Goal: Information Seeking & Learning: Check status

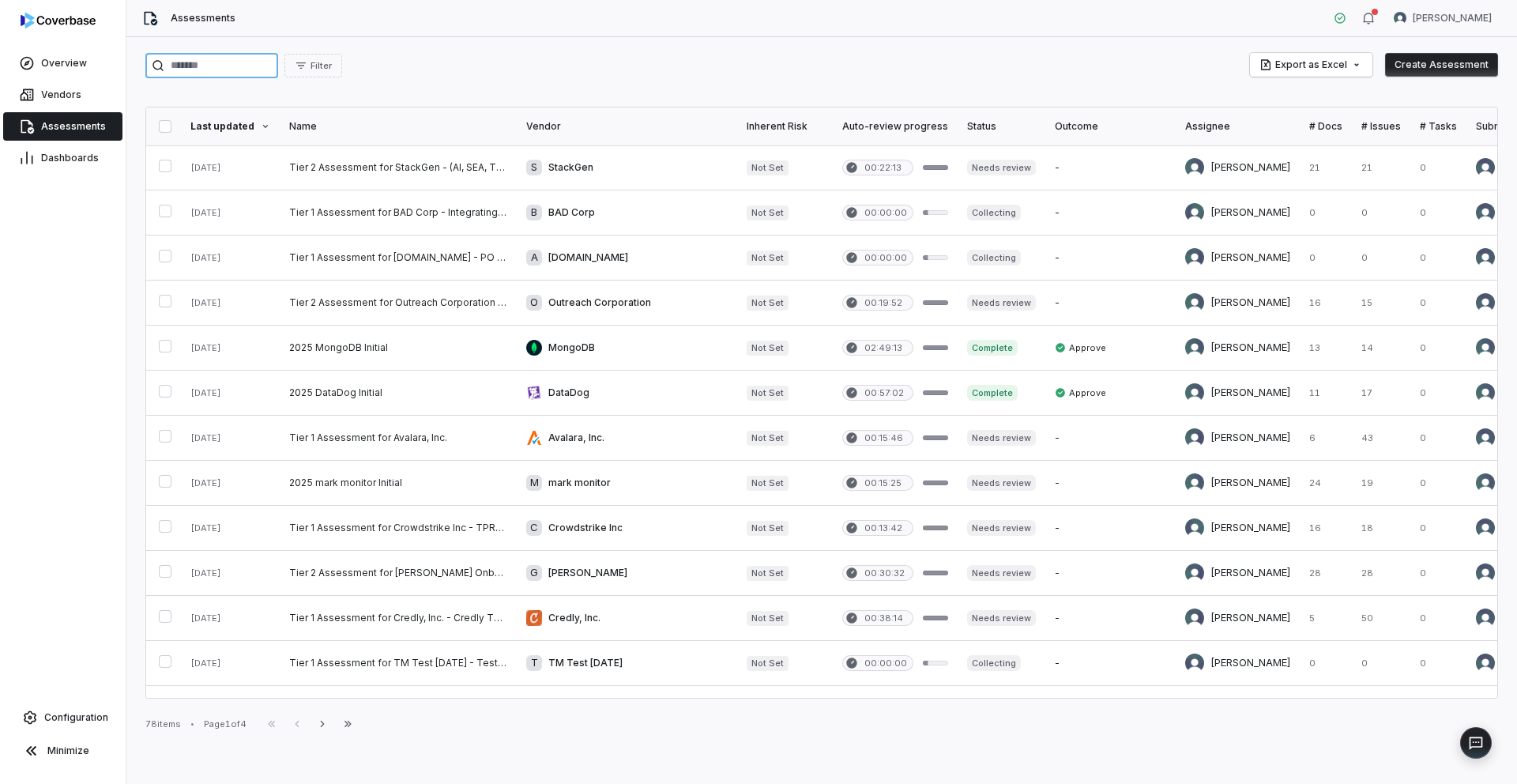
click at [177, 69] on input "search" at bounding box center [212, 65] width 133 height 26
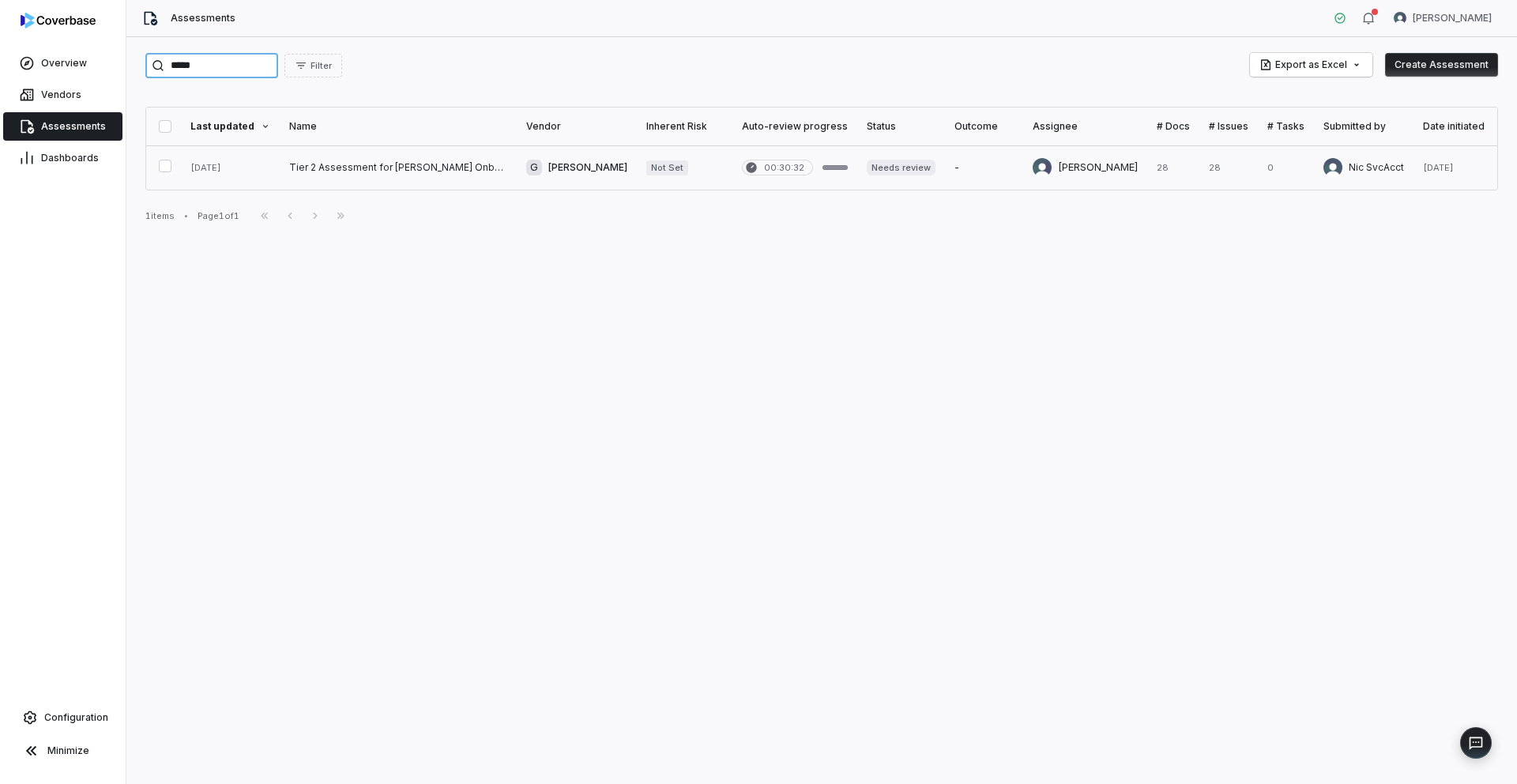
type input "*****"
click at [315, 157] on link at bounding box center [398, 168] width 237 height 45
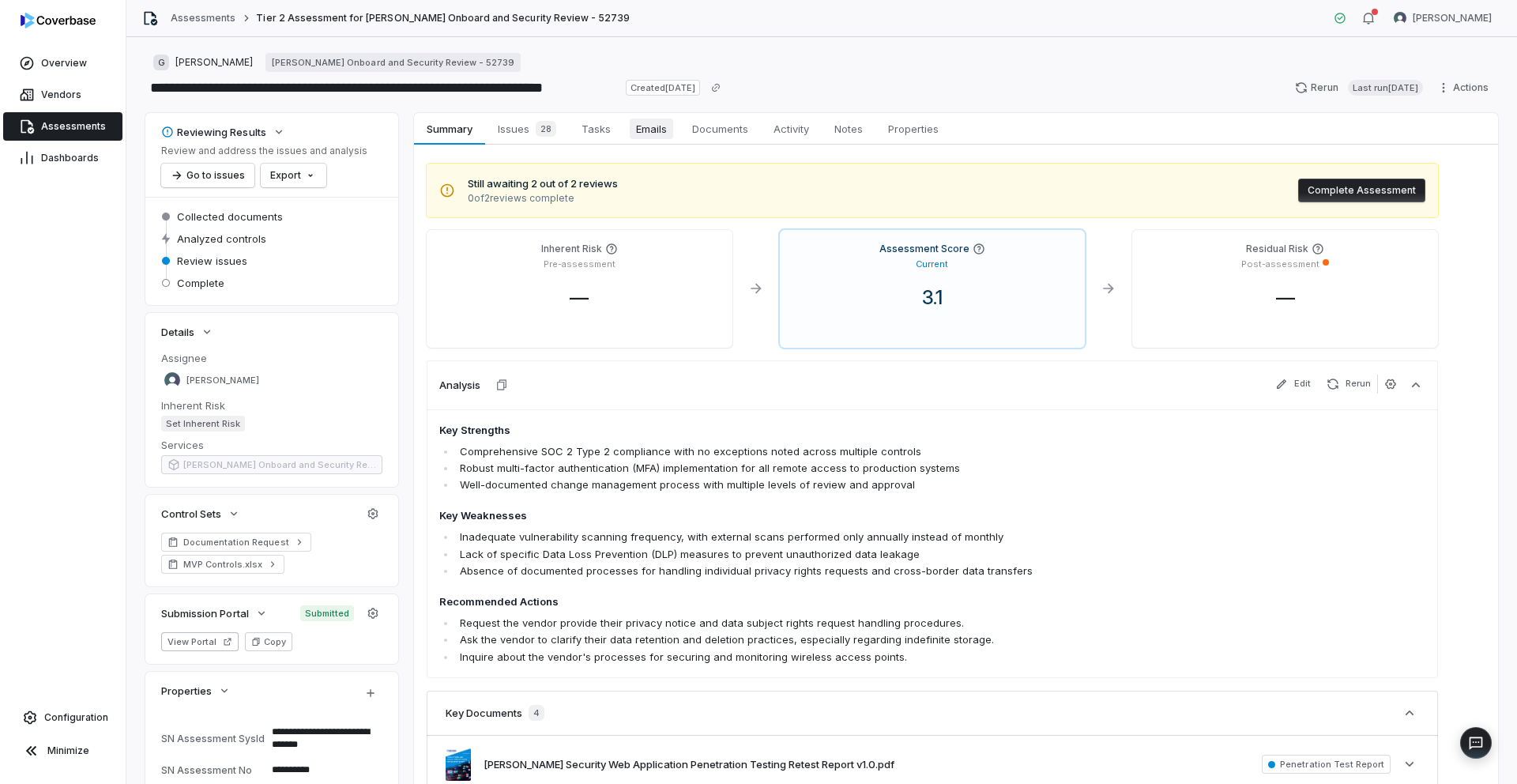
click at [649, 131] on span "Emails" at bounding box center [651, 128] width 44 height 21
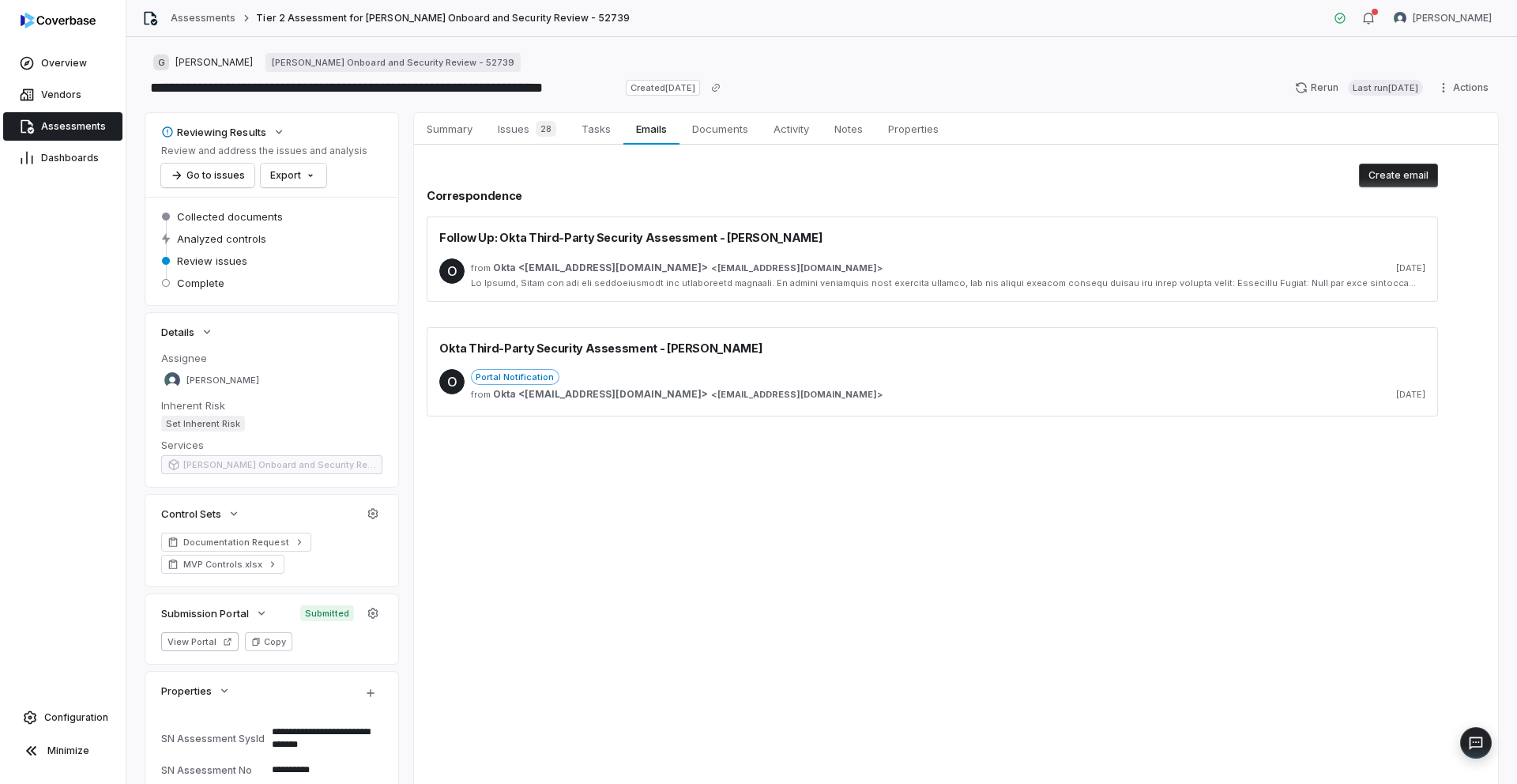
click at [786, 268] on div "from Okta <[EMAIL_ADDRESS][DOMAIN_NAME]> < [EMAIL_ADDRESS][DOMAIN_NAME] > [DATE]" at bounding box center [948, 268] width 954 height 12
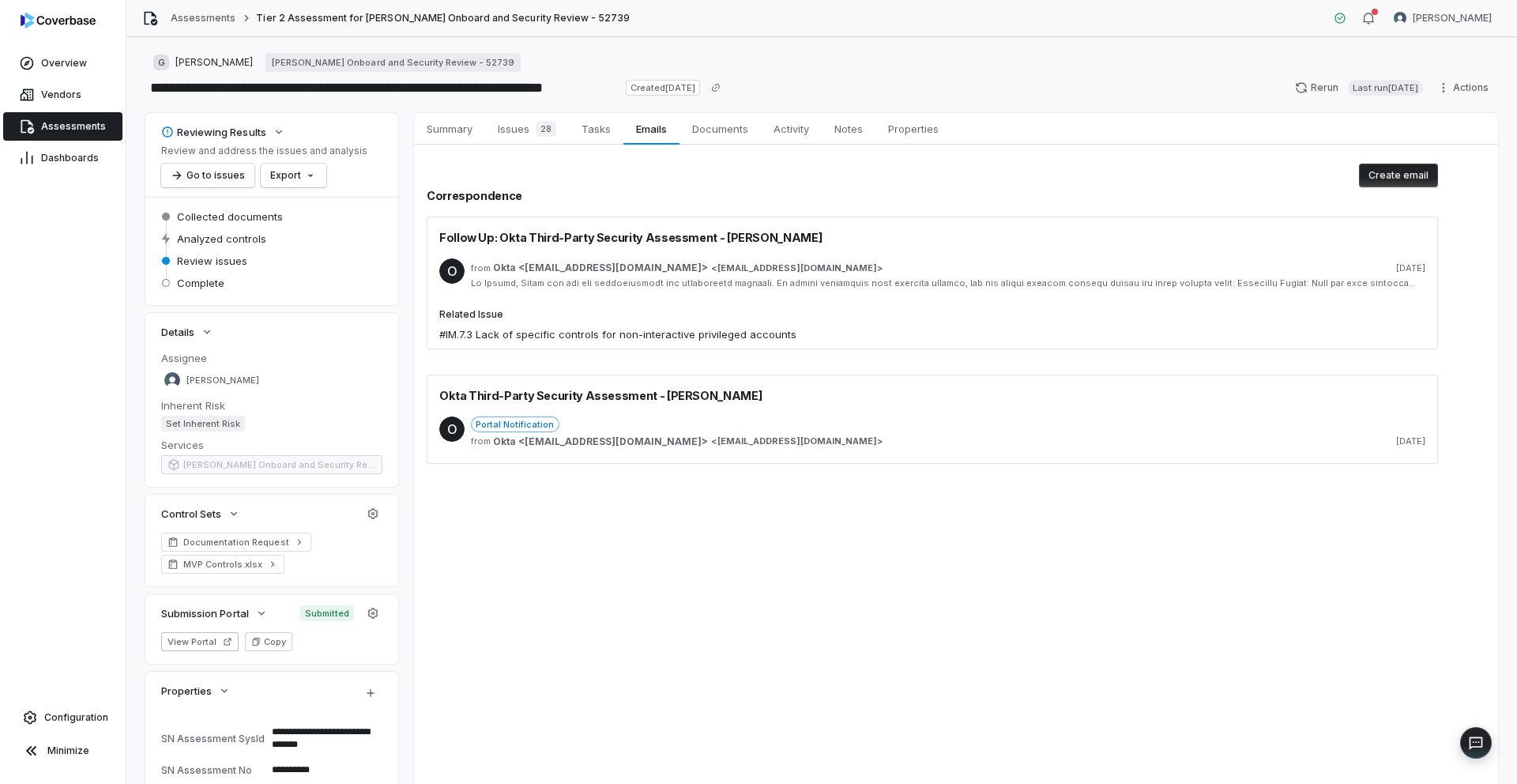
click at [786, 287] on div at bounding box center [948, 283] width 954 height 12
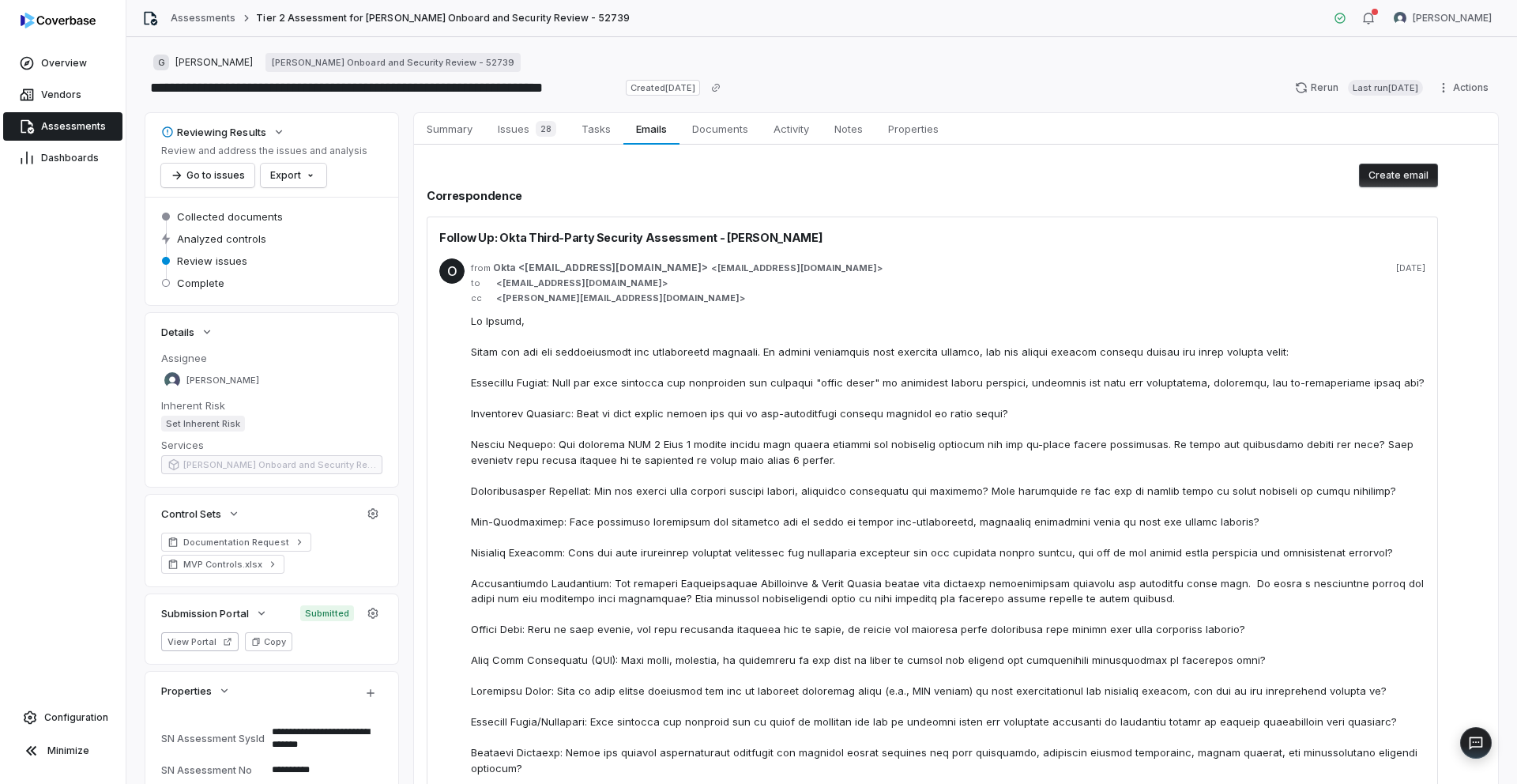
type textarea "*"
click at [182, 19] on link "Assessments" at bounding box center [203, 17] width 64 height 12
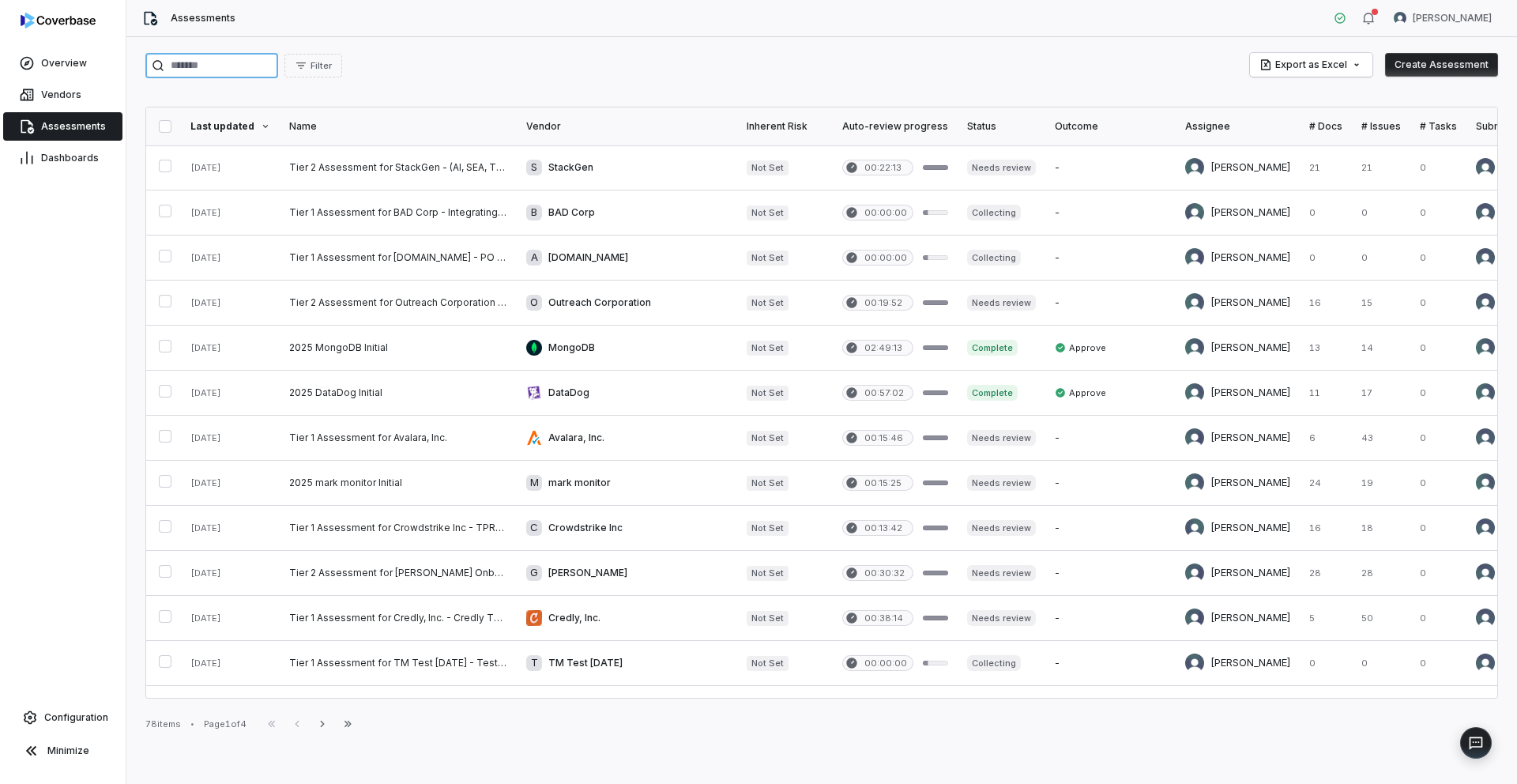
click at [234, 60] on input "search" at bounding box center [212, 65] width 133 height 26
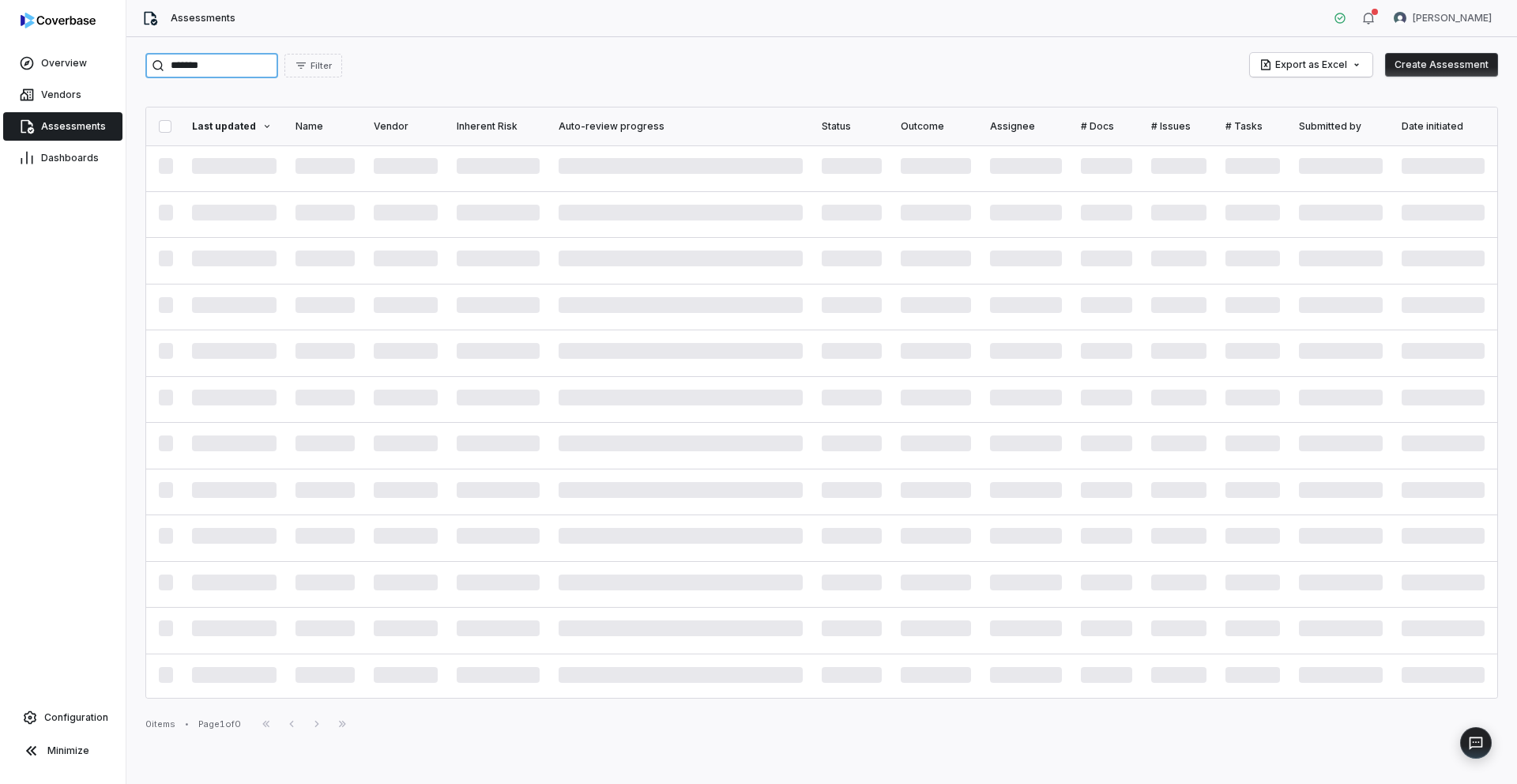
type input "*******"
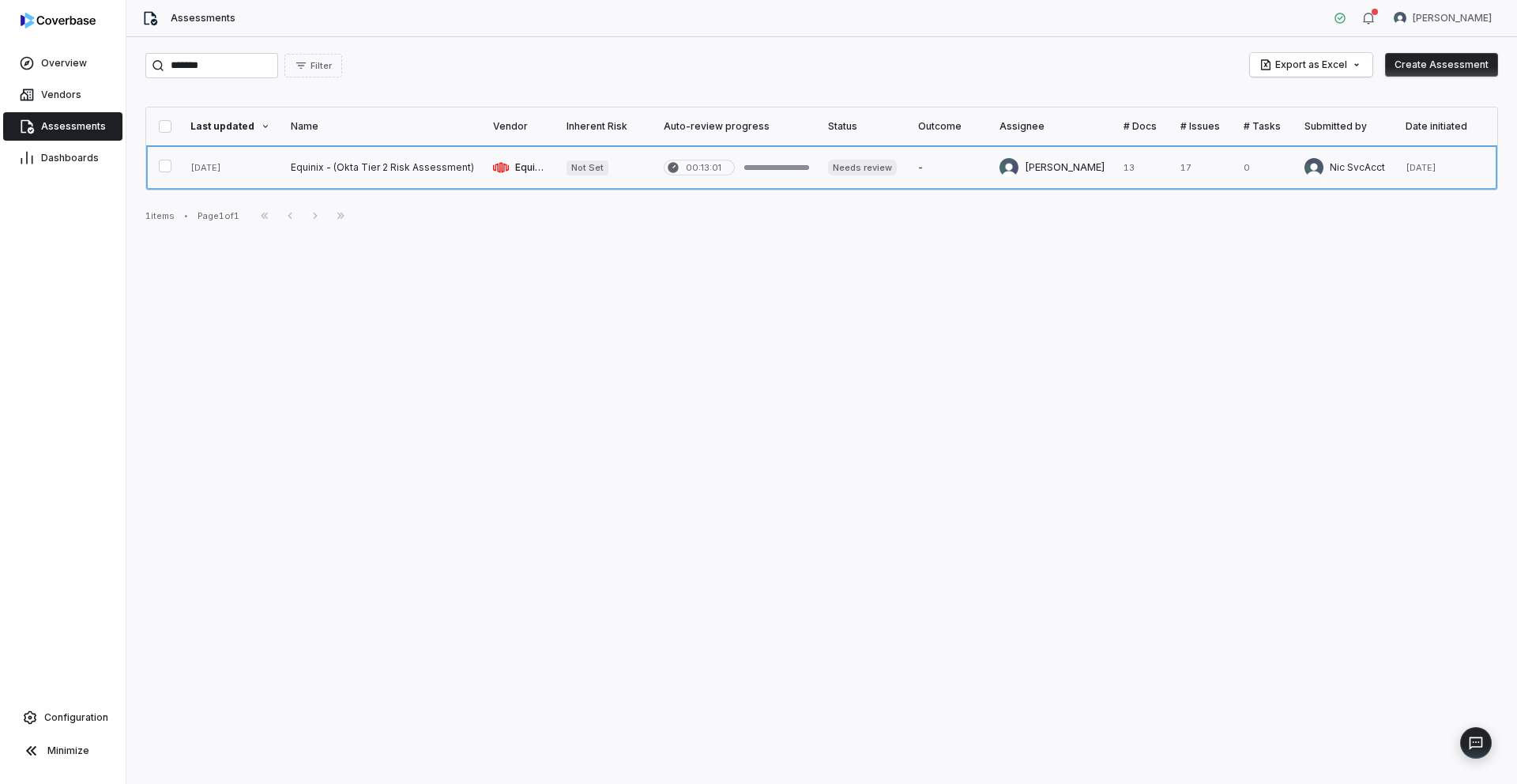
click at [400, 162] on link at bounding box center [382, 168] width 202 height 45
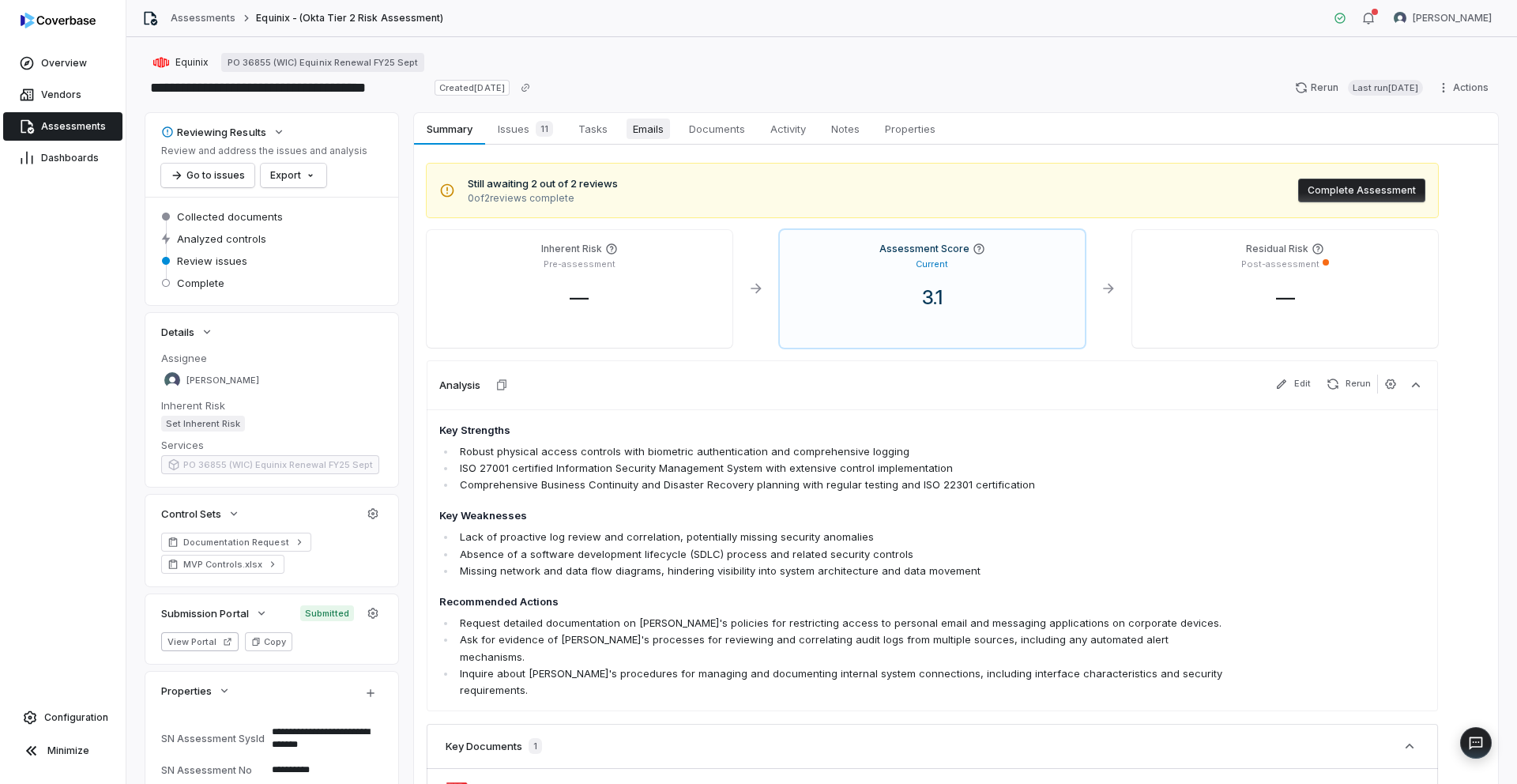
click at [650, 131] on span "Emails" at bounding box center [648, 128] width 44 height 21
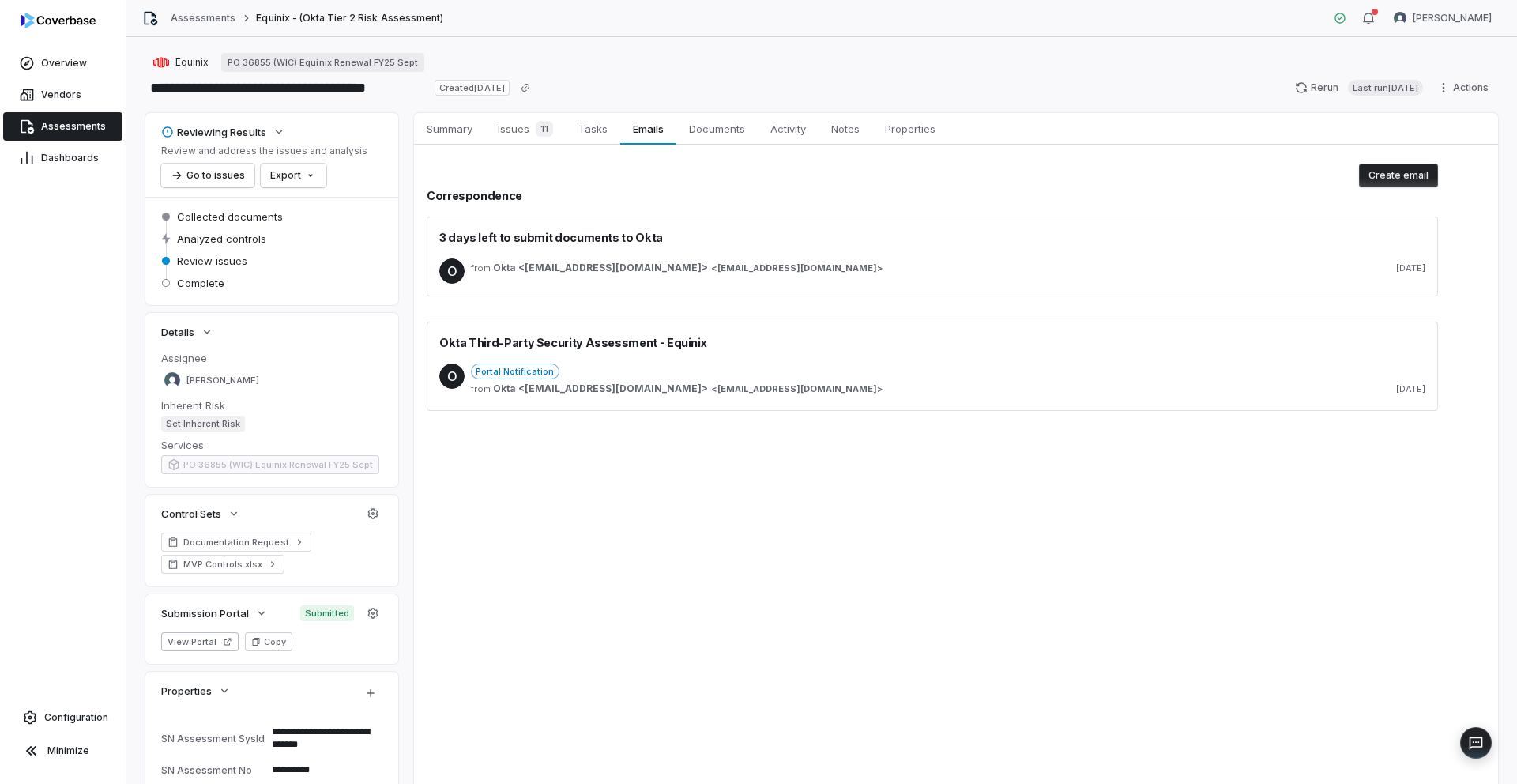
click at [1010, 370] on div "Portal Notification" at bounding box center [948, 371] width 954 height 16
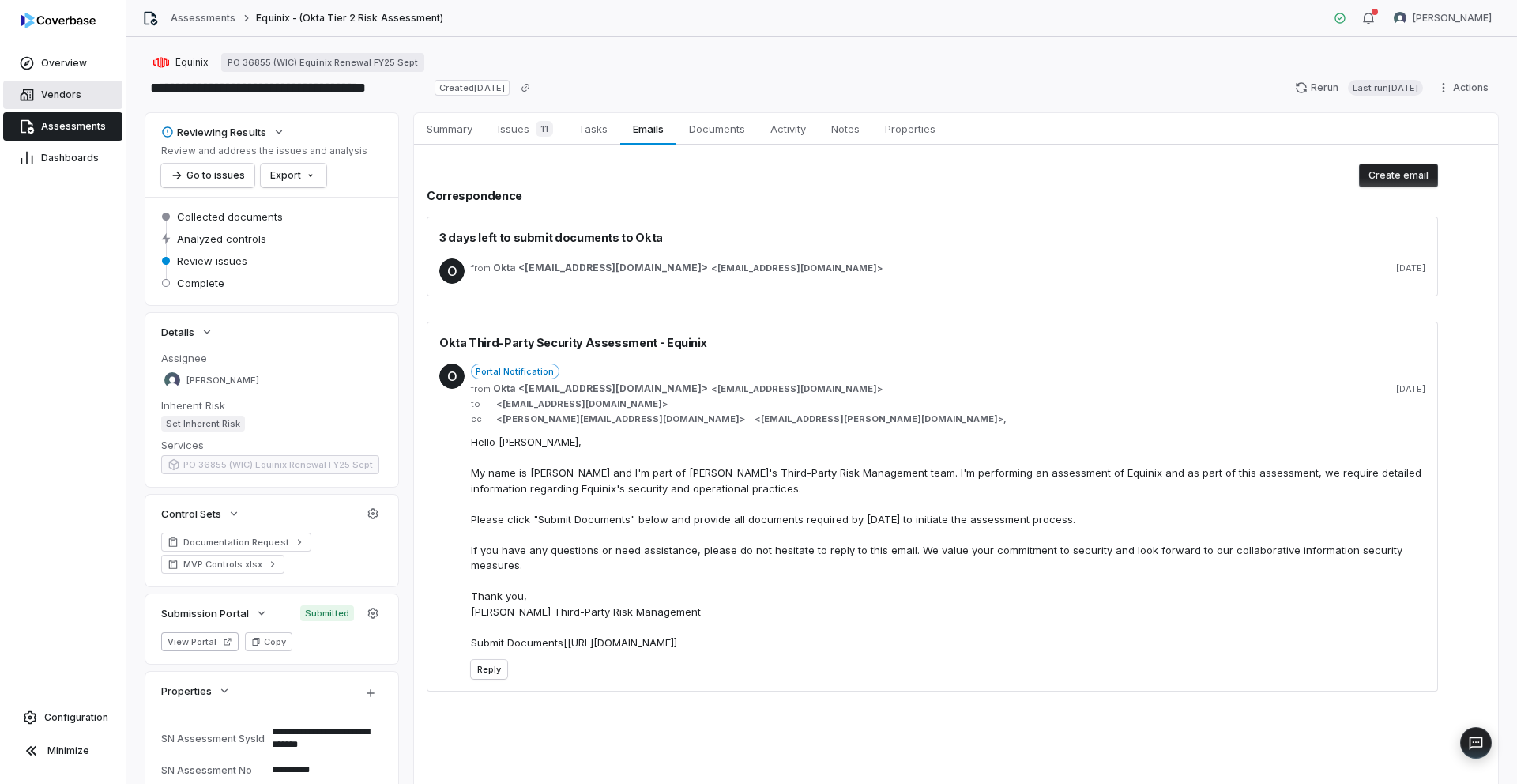
type textarea "*"
click at [204, 15] on link "Assessments" at bounding box center [203, 17] width 64 height 12
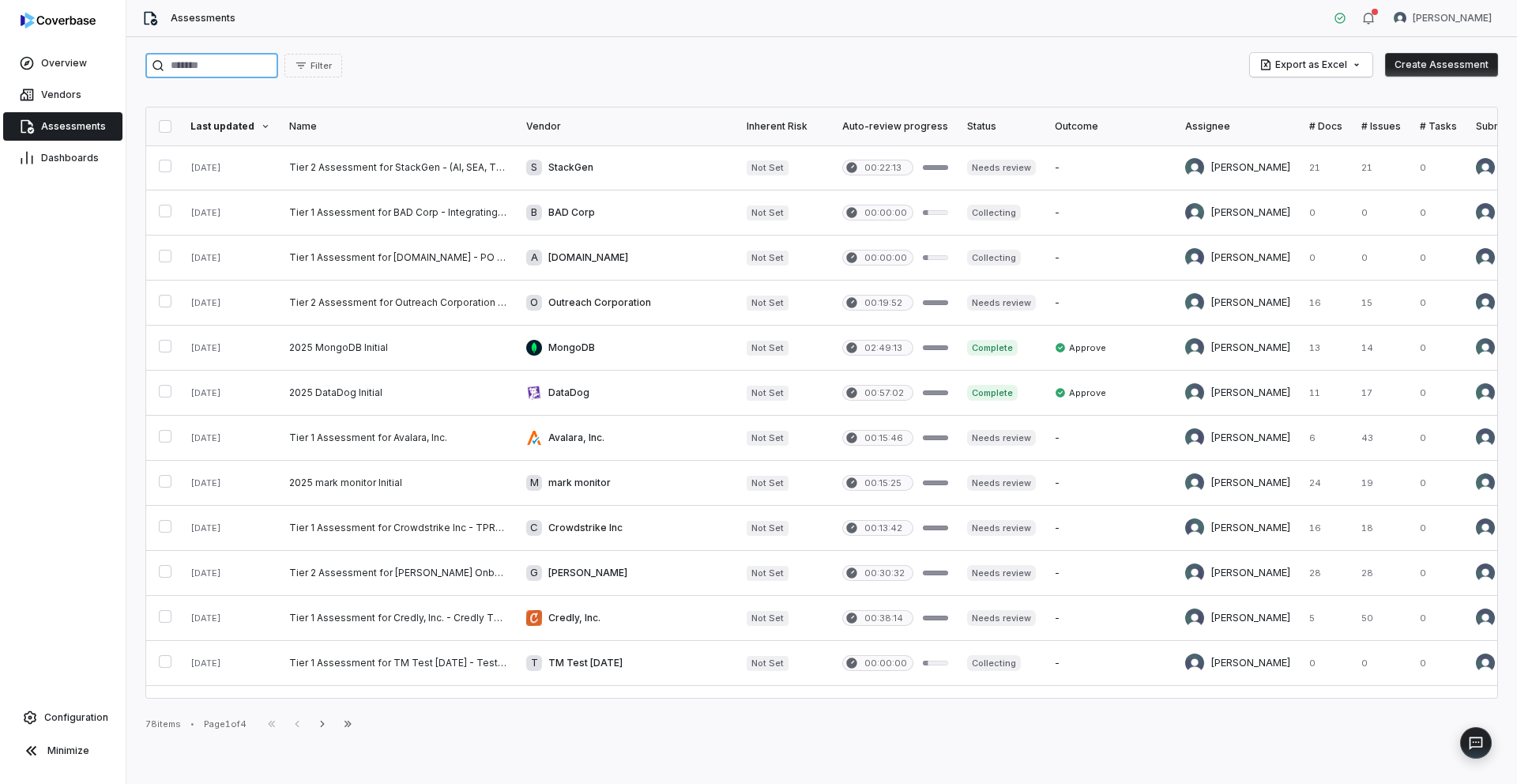
click at [217, 73] on input "search" at bounding box center [212, 65] width 133 height 26
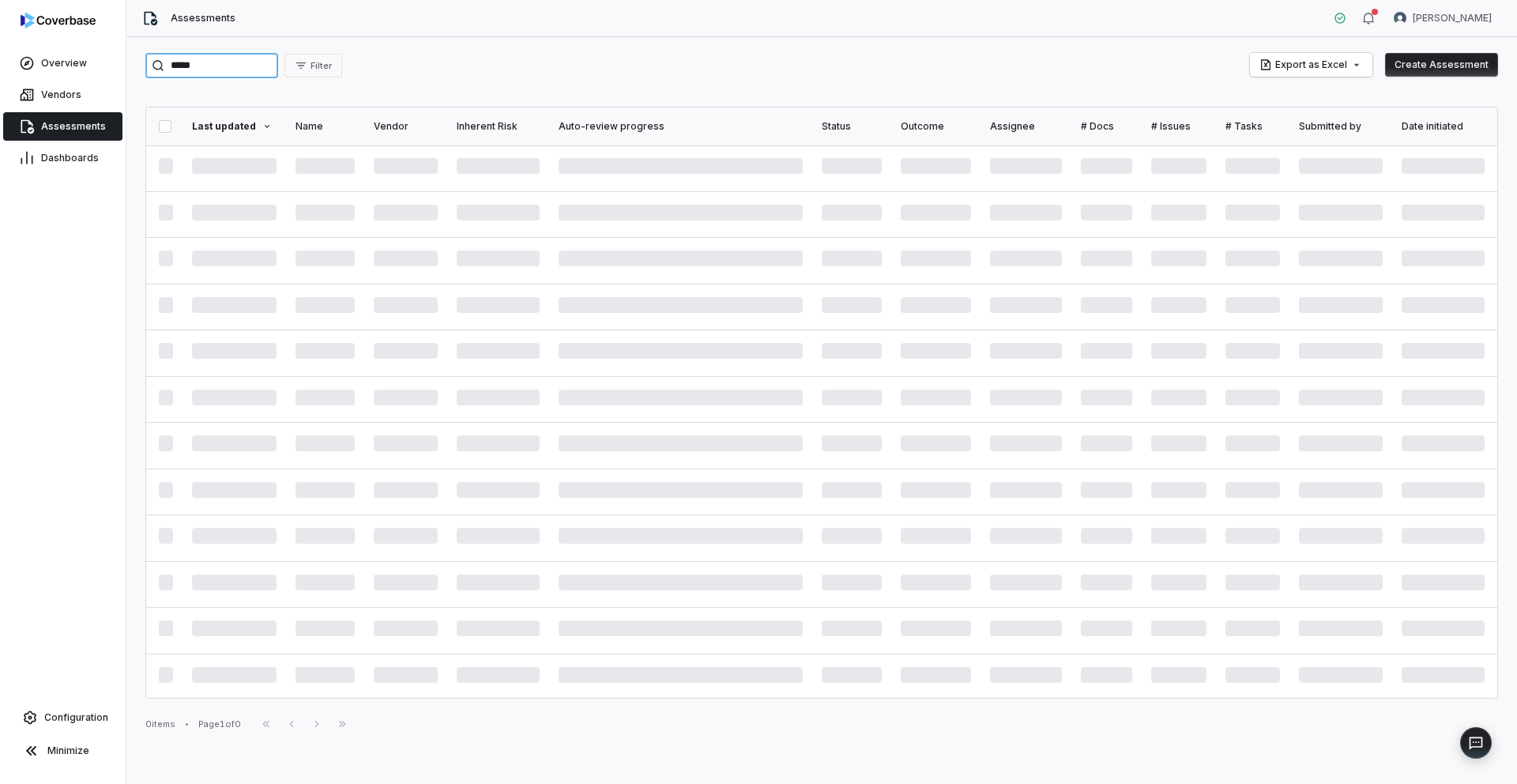
type input "*****"
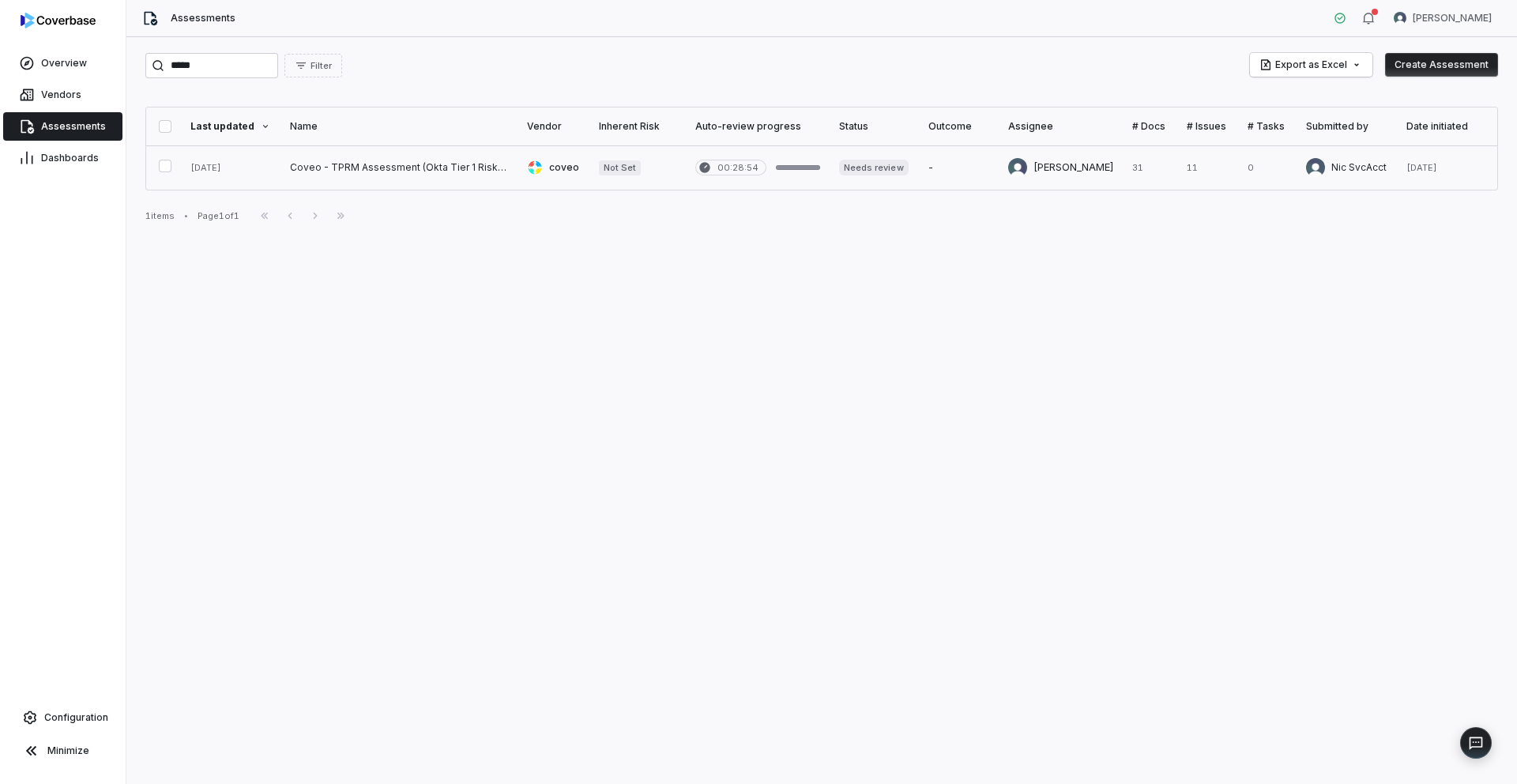
click at [427, 170] on link at bounding box center [398, 168] width 237 height 45
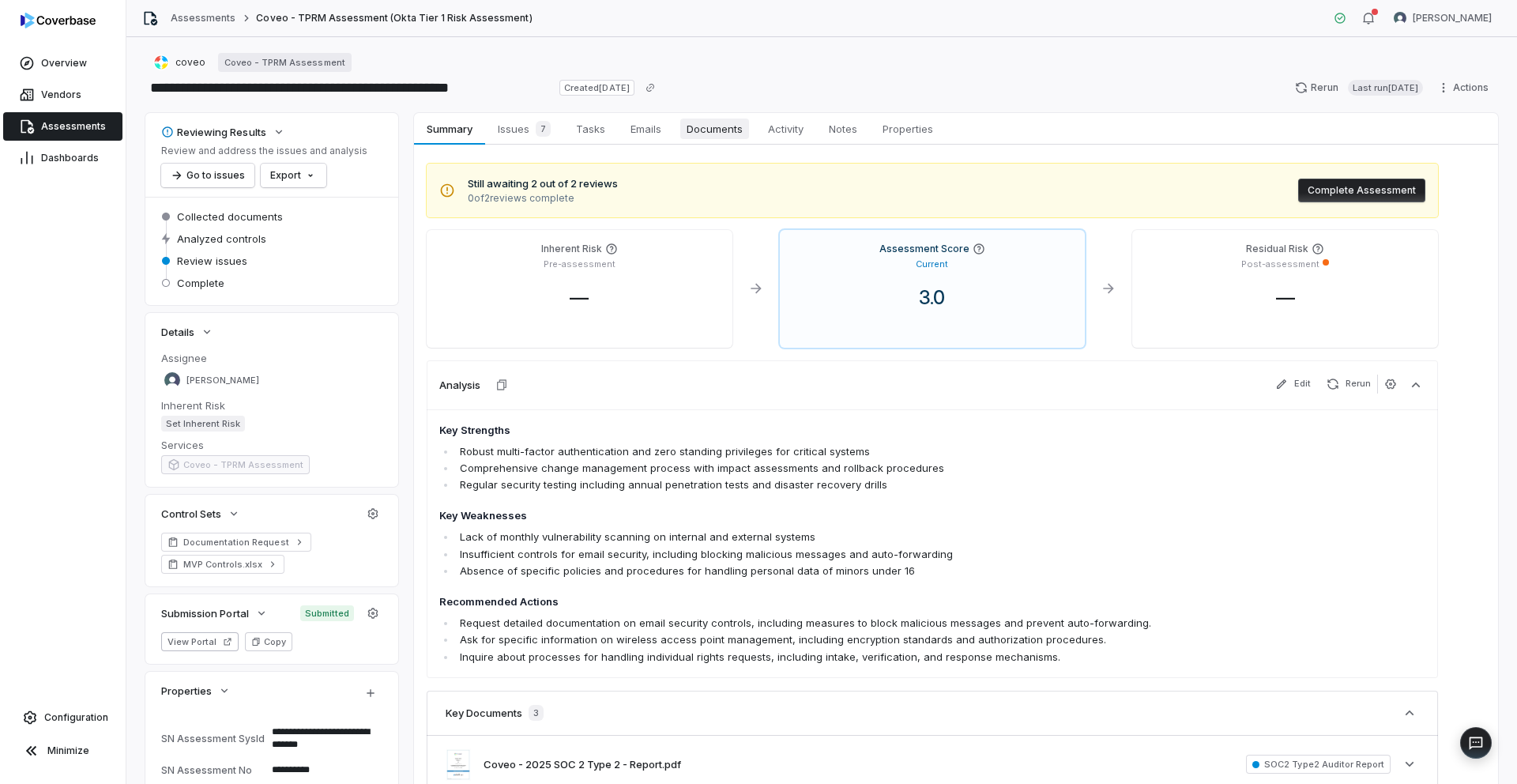
click at [721, 131] on span "Documents" at bounding box center [714, 128] width 69 height 21
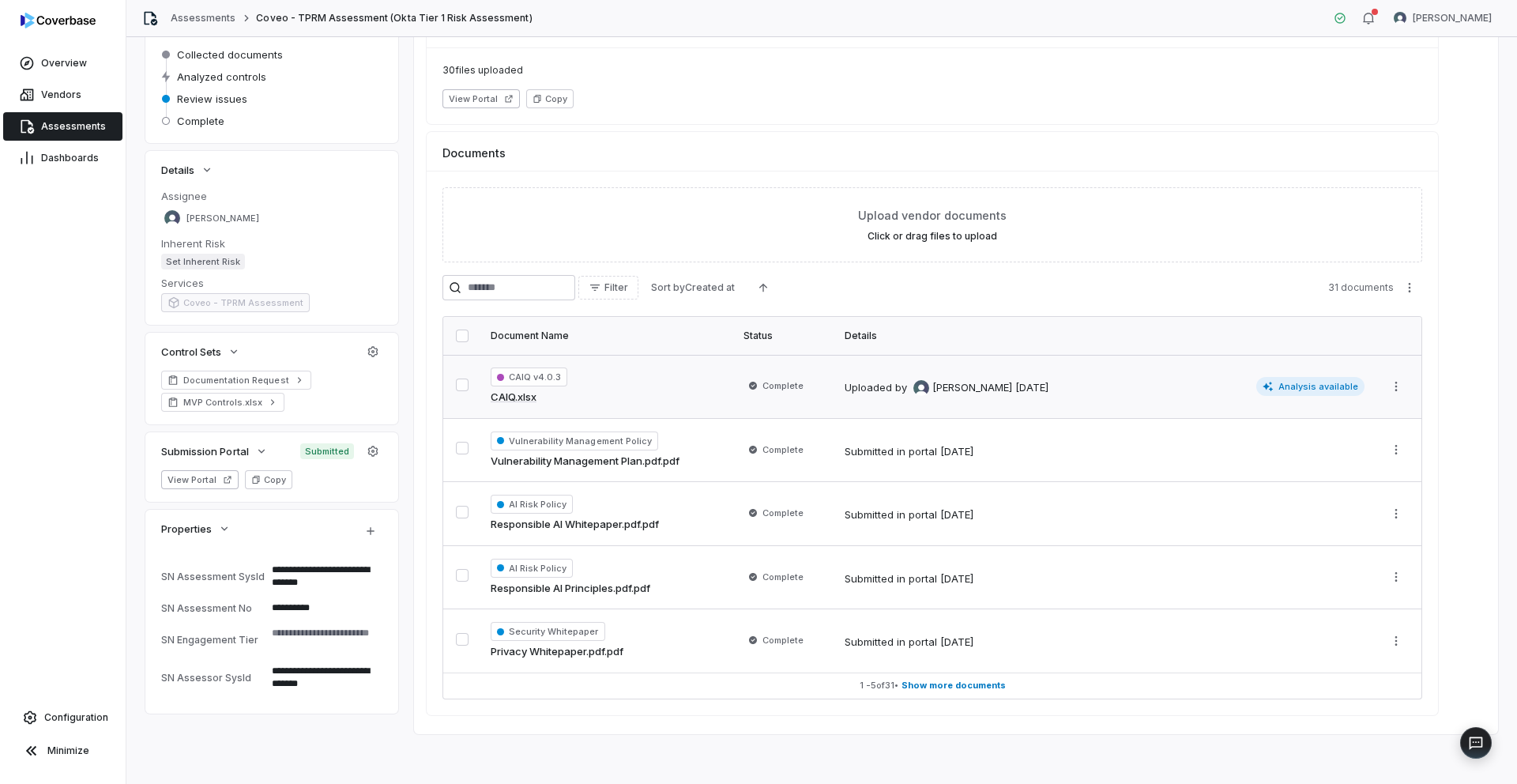
scroll to position [163, 0]
click at [935, 688] on span "Show more documents" at bounding box center [953, 684] width 104 height 12
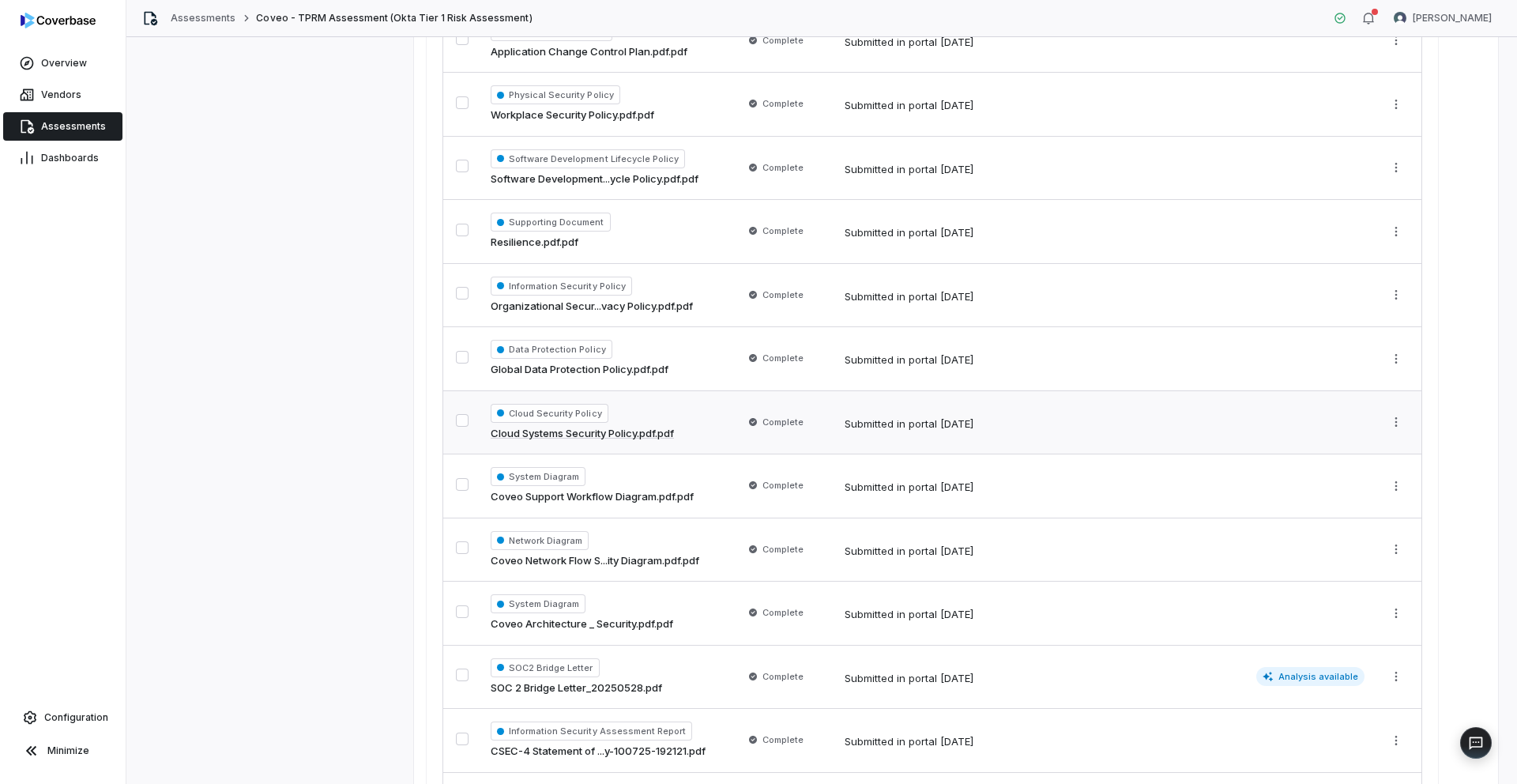
scroll to position [1335, 0]
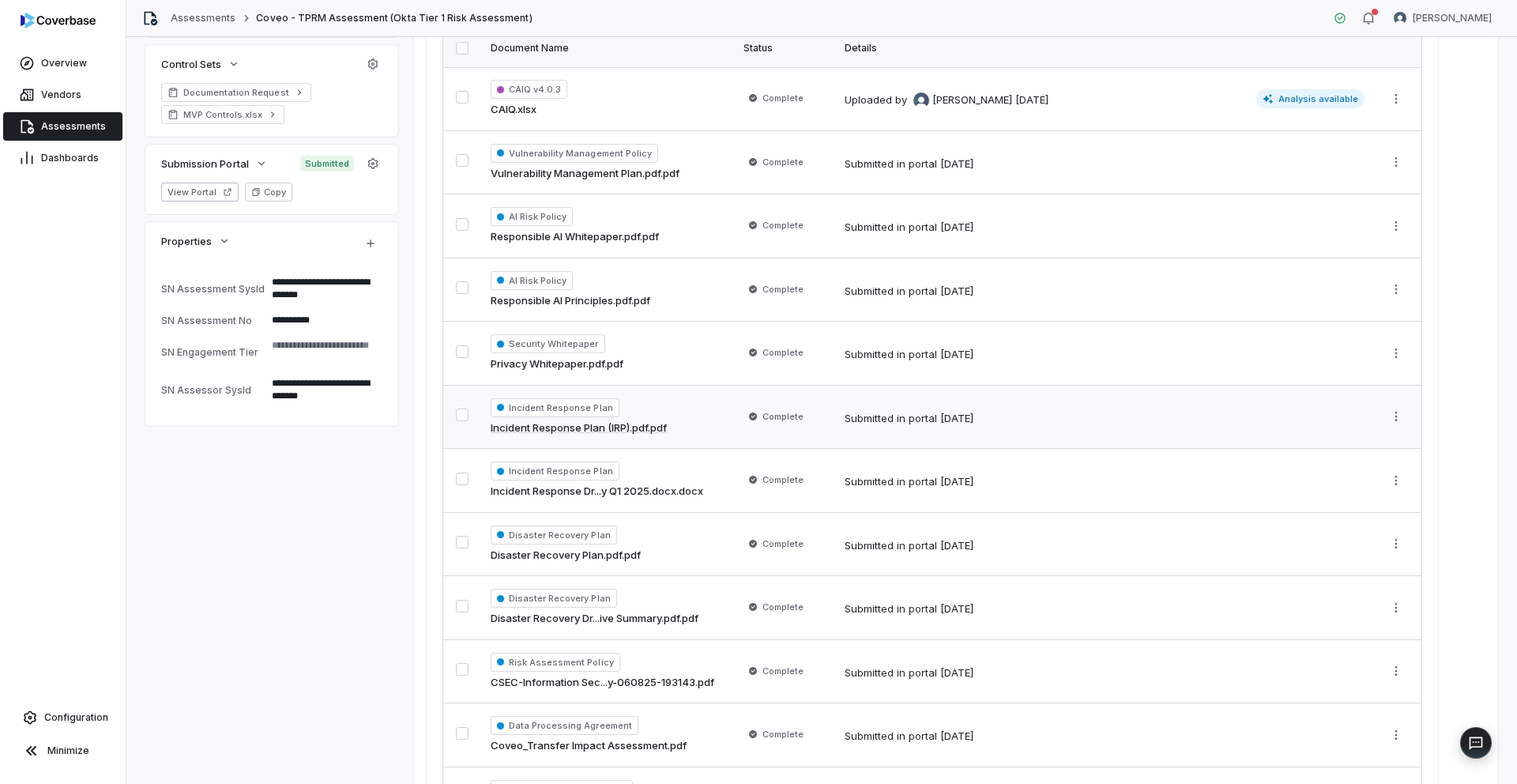
type textarea "*"
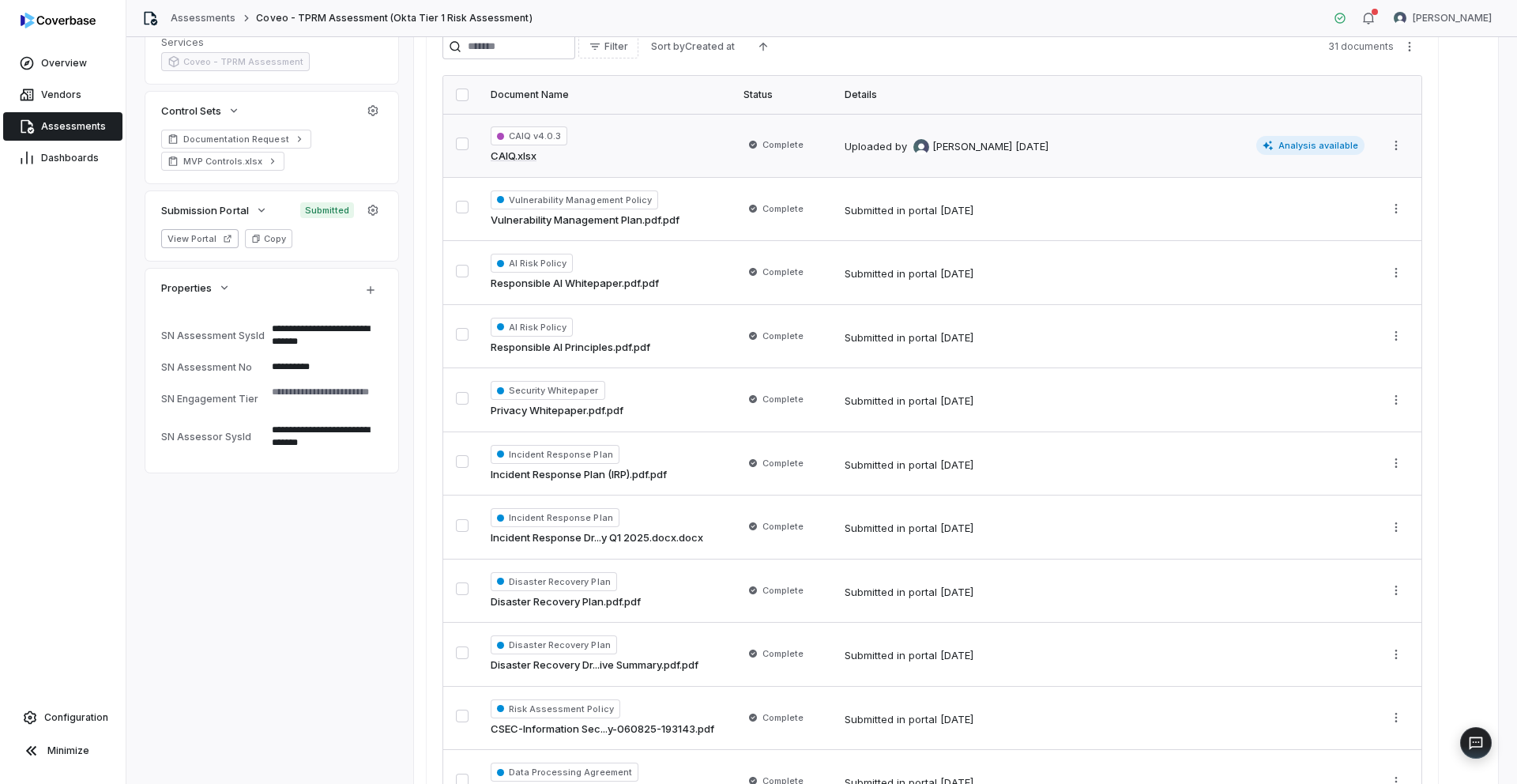
scroll to position [308, 0]
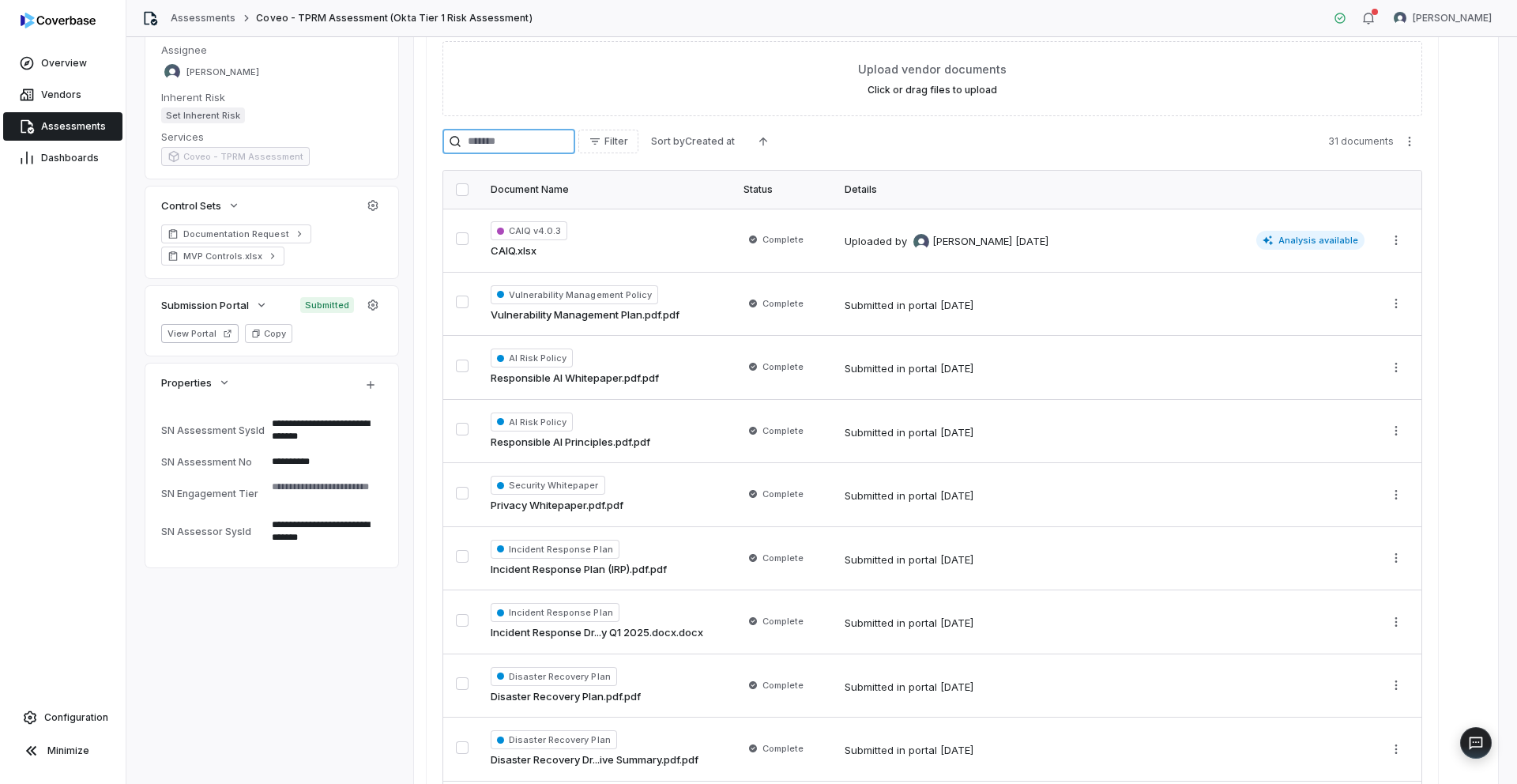
click at [534, 150] on input "search" at bounding box center [509, 141] width 133 height 26
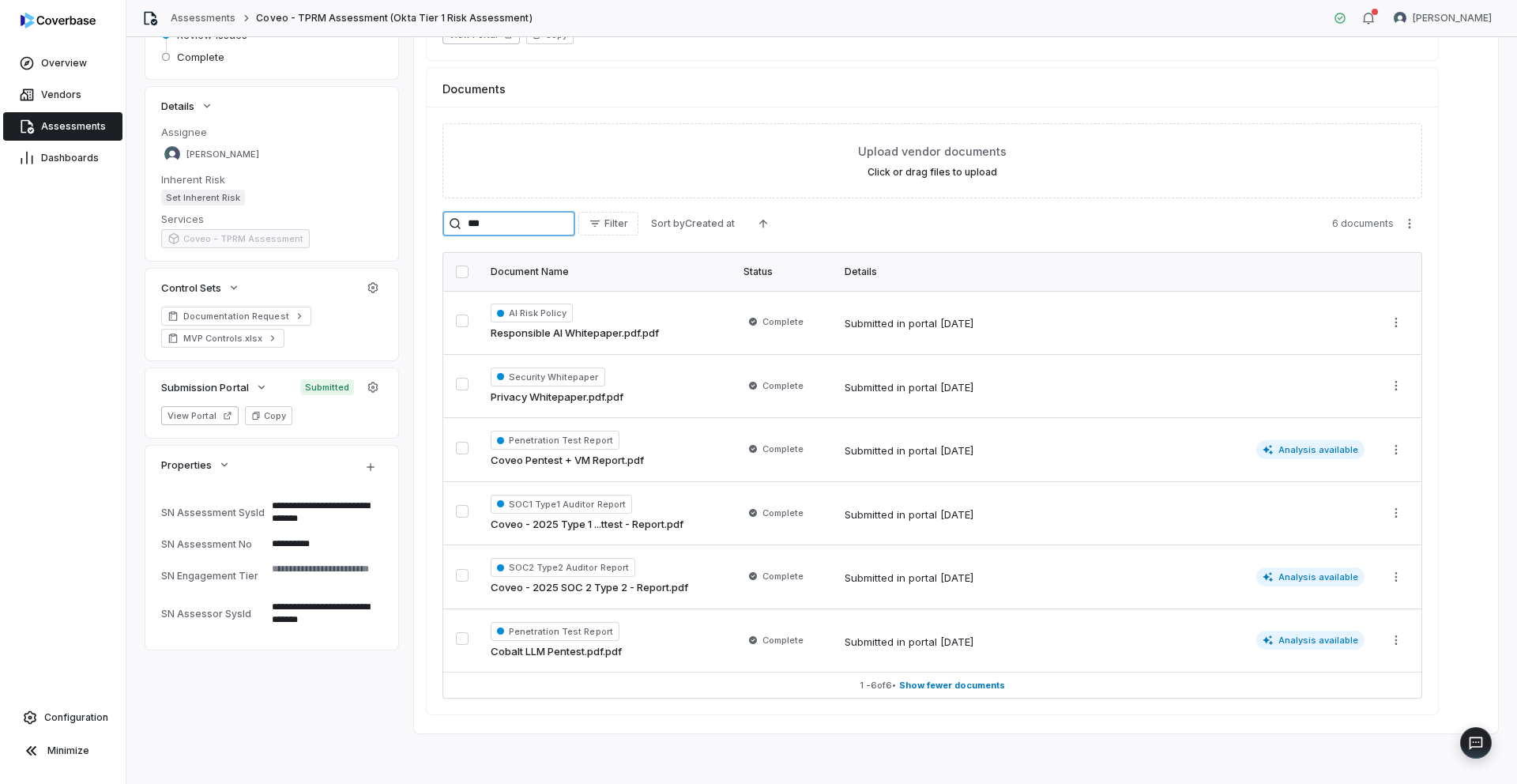
scroll to position [142, 0]
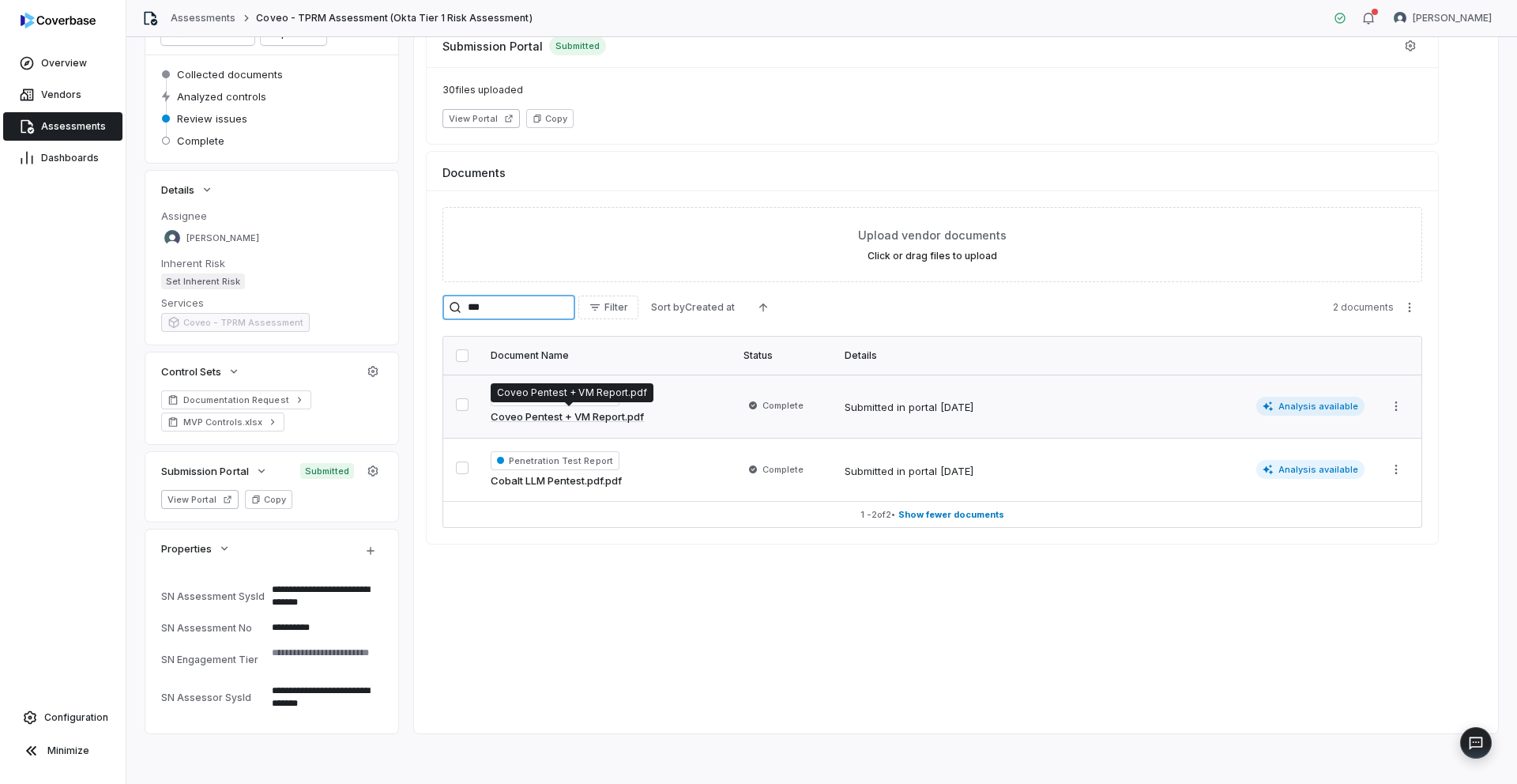
type input "***"
click at [562, 415] on link "Coveo Pentest + VM Report.pdf" at bounding box center [568, 416] width 154 height 16
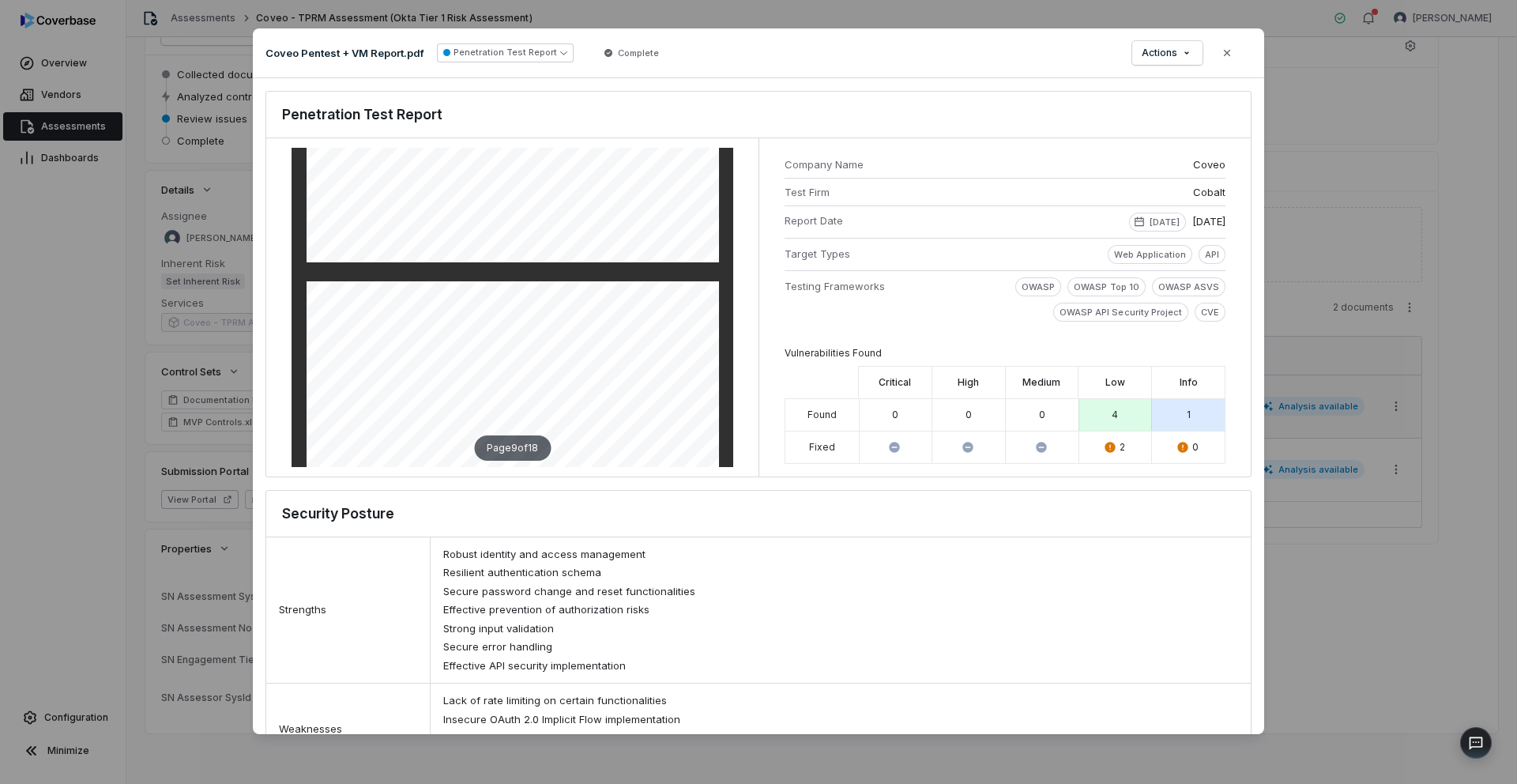
scroll to position [4308, 0]
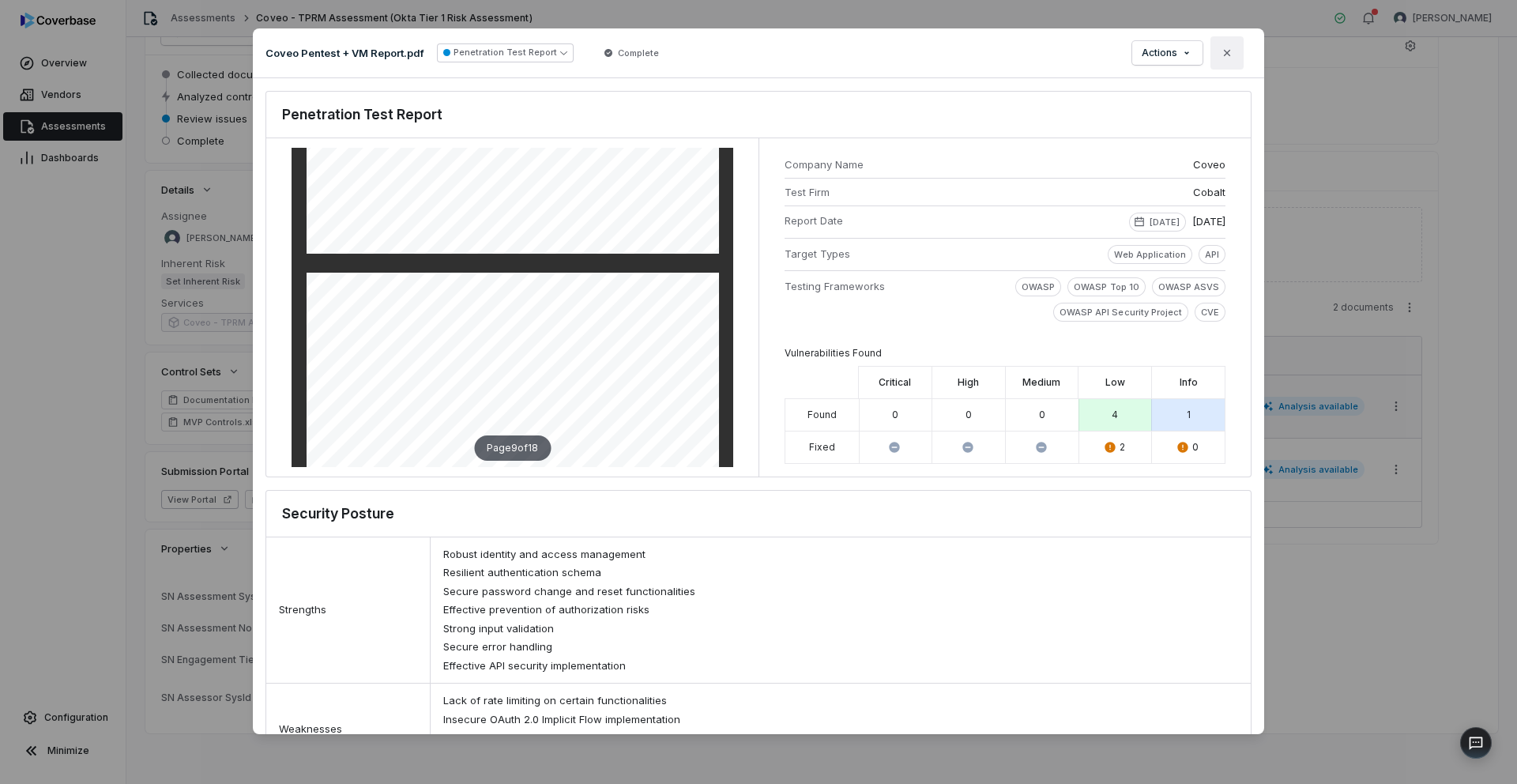
click at [1230, 56] on icon "button" at bounding box center [1226, 52] width 12 height 12
type textarea "*"
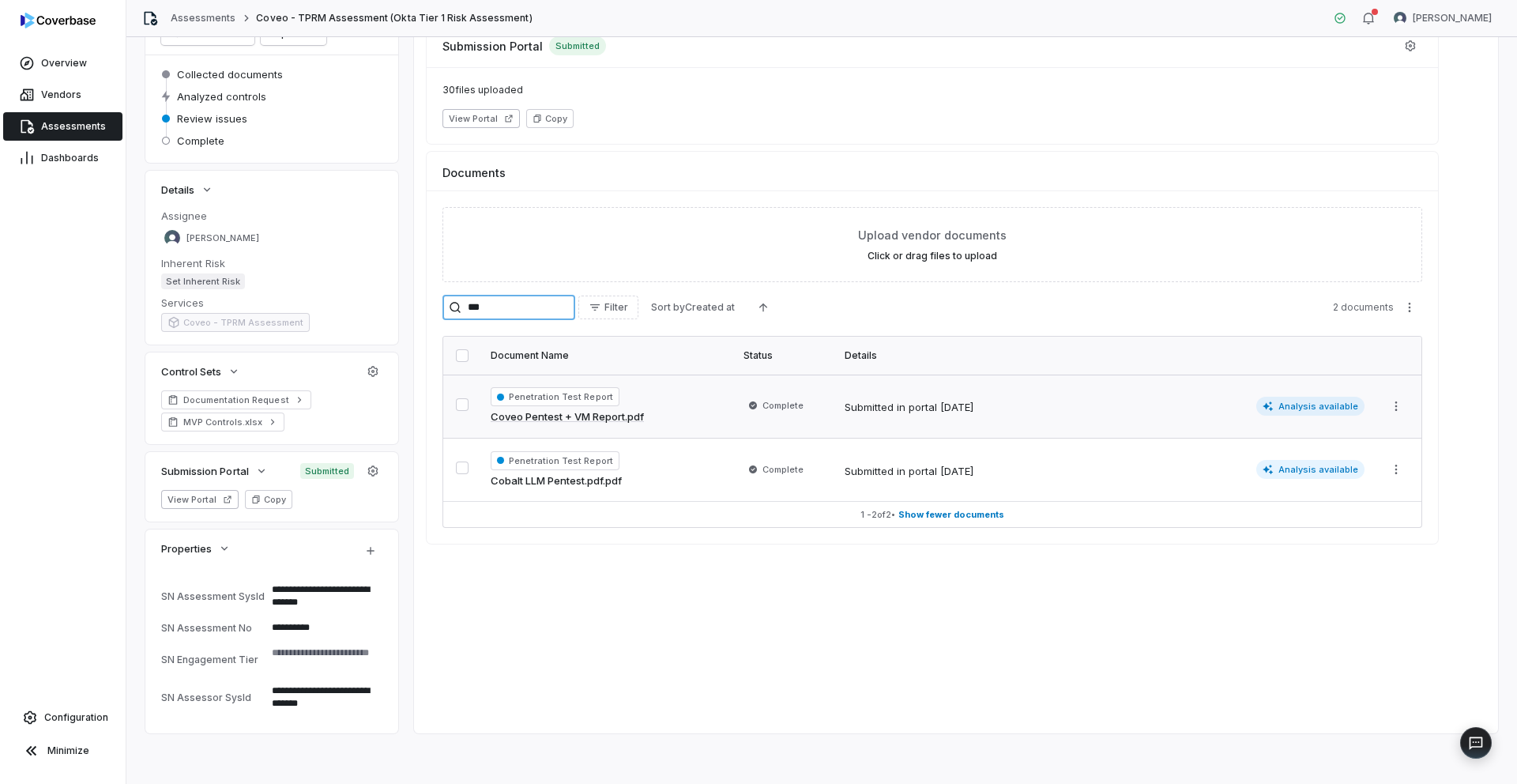
drag, startPoint x: 549, startPoint y: 311, endPoint x: 466, endPoint y: 309, distance: 83.0
click at [466, 309] on div "***" at bounding box center [509, 307] width 133 height 26
type input "***"
click at [571, 483] on link "Coveo - 2025 SOC 2 Type 2 - Report.pdf" at bounding box center [589, 481] width 197 height 16
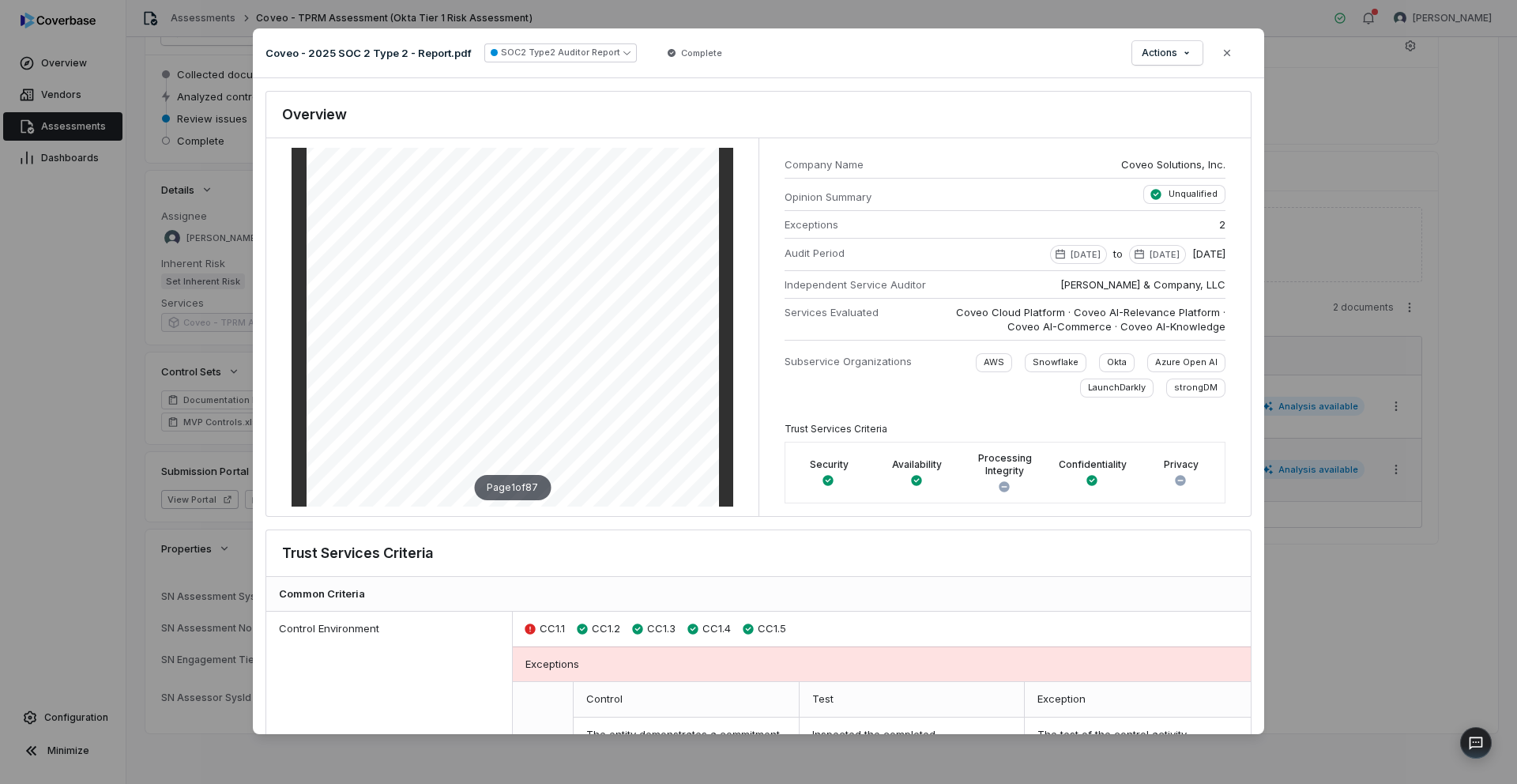
scroll to position [64, 0]
click at [1220, 57] on icon "button" at bounding box center [1226, 52] width 12 height 12
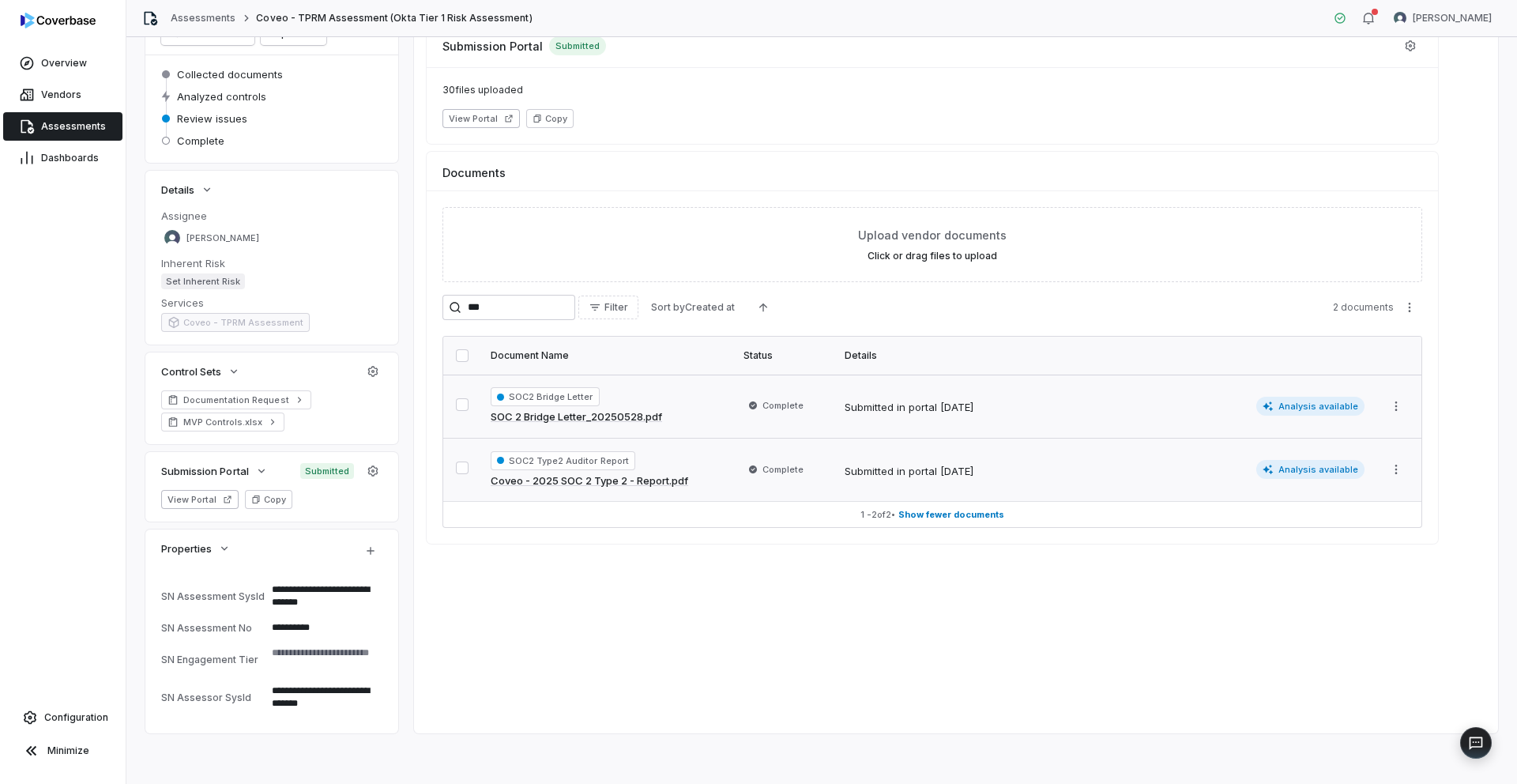
click at [545, 416] on link "SOC 2 Bridge Letter_20250528.pdf" at bounding box center [577, 416] width 172 height 16
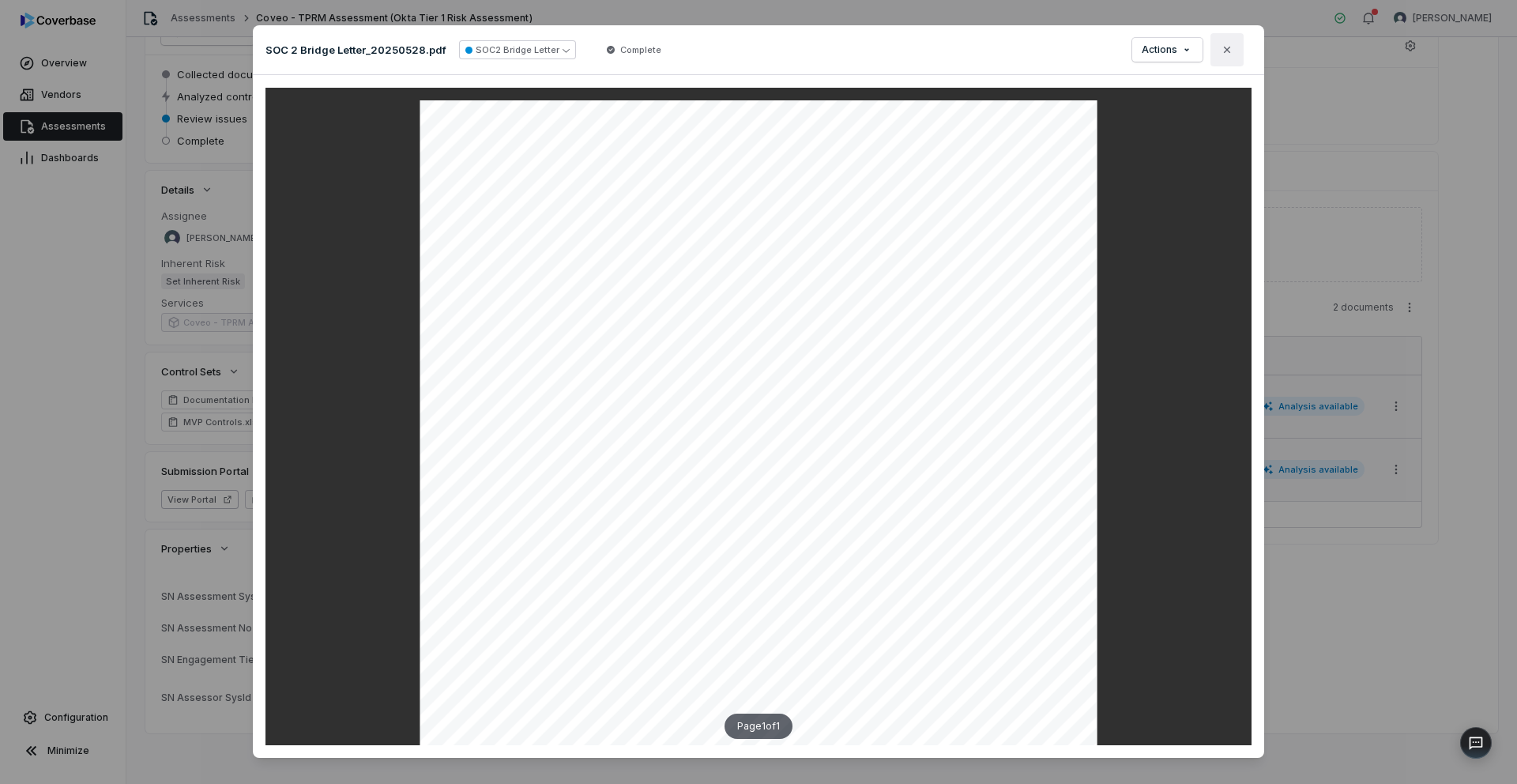
click at [1226, 51] on icon "button" at bounding box center [1226, 50] width 12 height 12
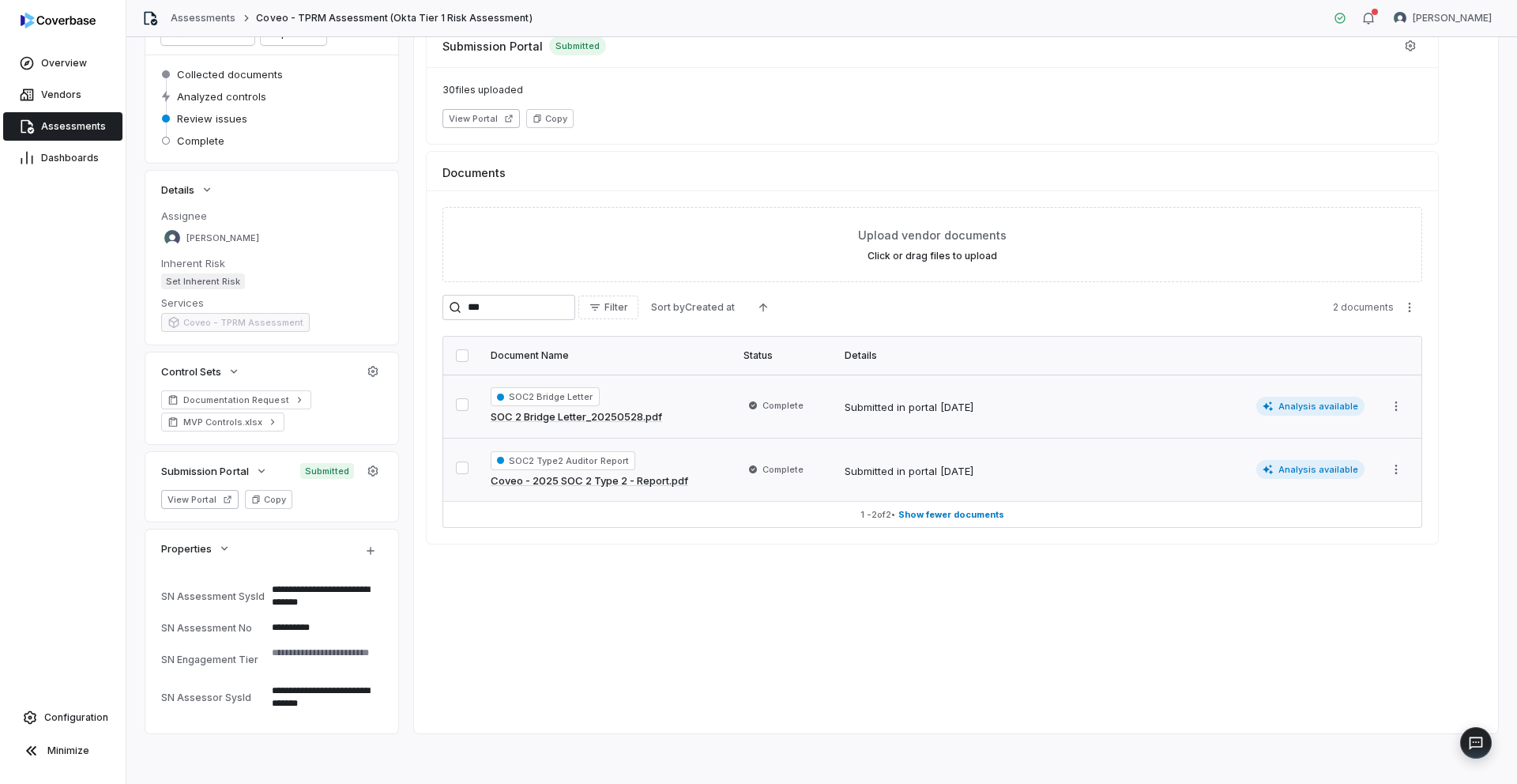
click at [683, 398] on div "SOC2 Bridge Letter SOC 2 Bridge Letter_20250528.pdf" at bounding box center [607, 406] width 234 height 38
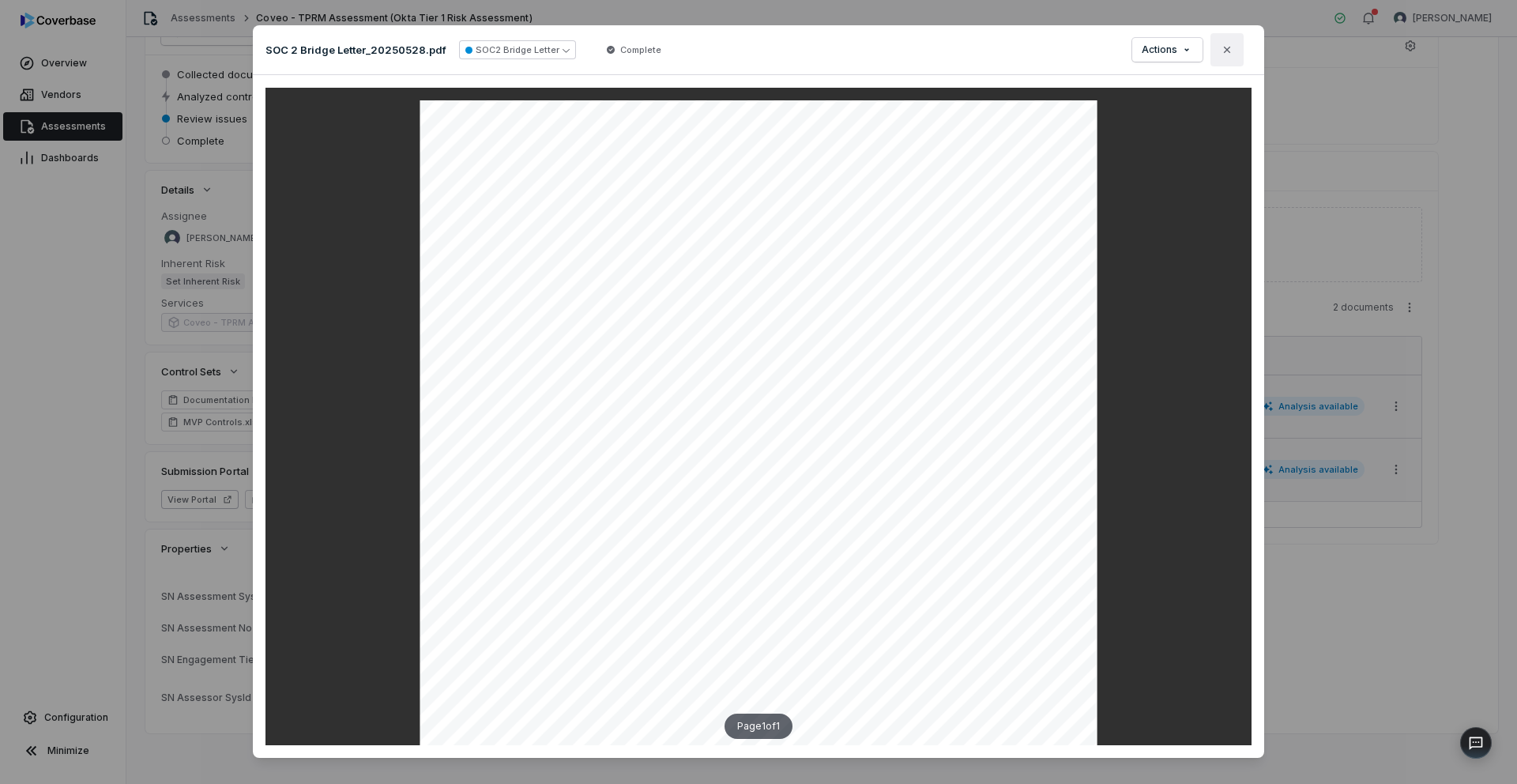
click at [1224, 55] on icon "button" at bounding box center [1226, 50] width 12 height 12
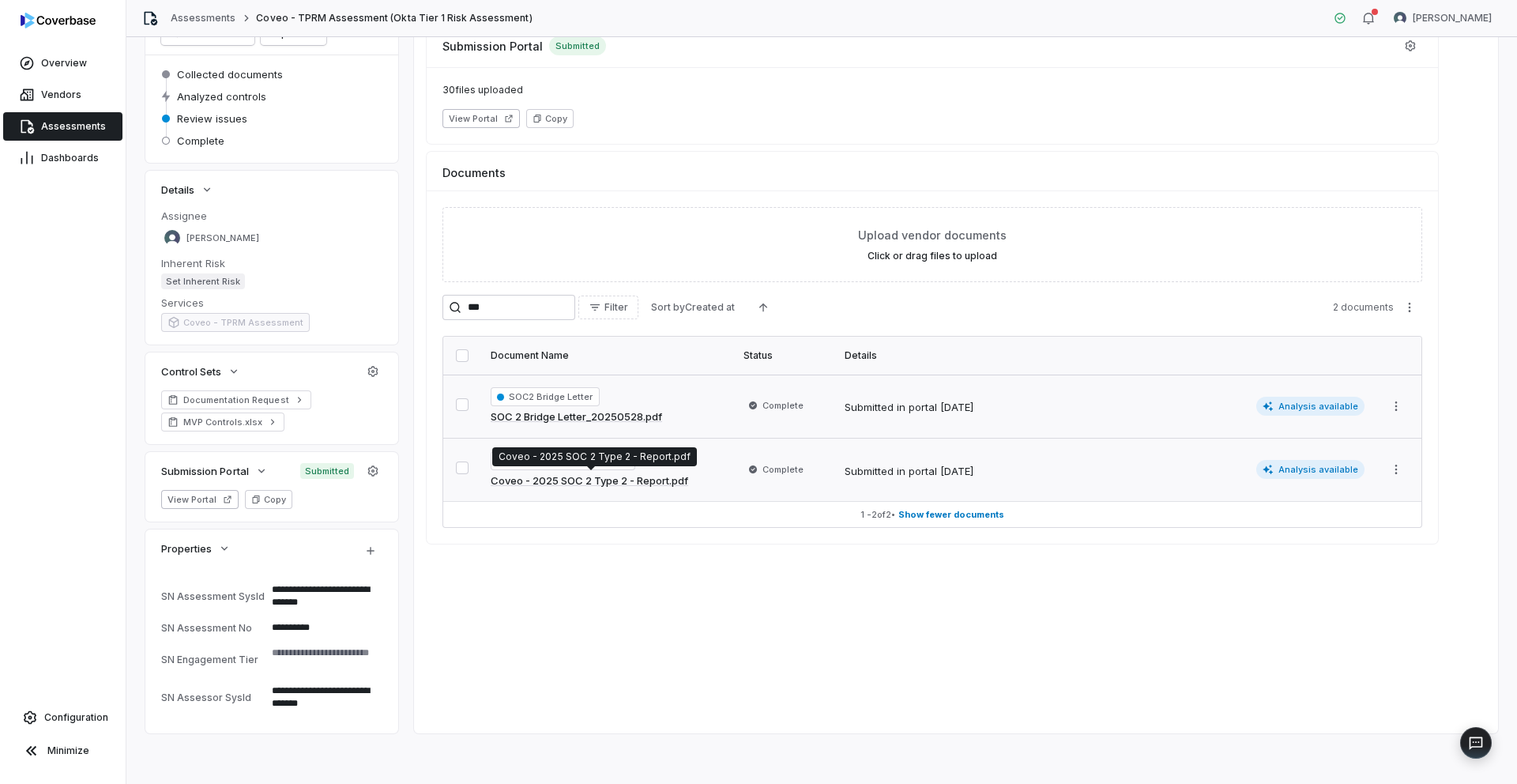
click at [668, 464] on div "Coveo - 2025 SOC 2 Type 2 - Report.pdf Coveo - 2025 SOC 2 Type 2 - Report.pdf" at bounding box center [595, 456] width 205 height 19
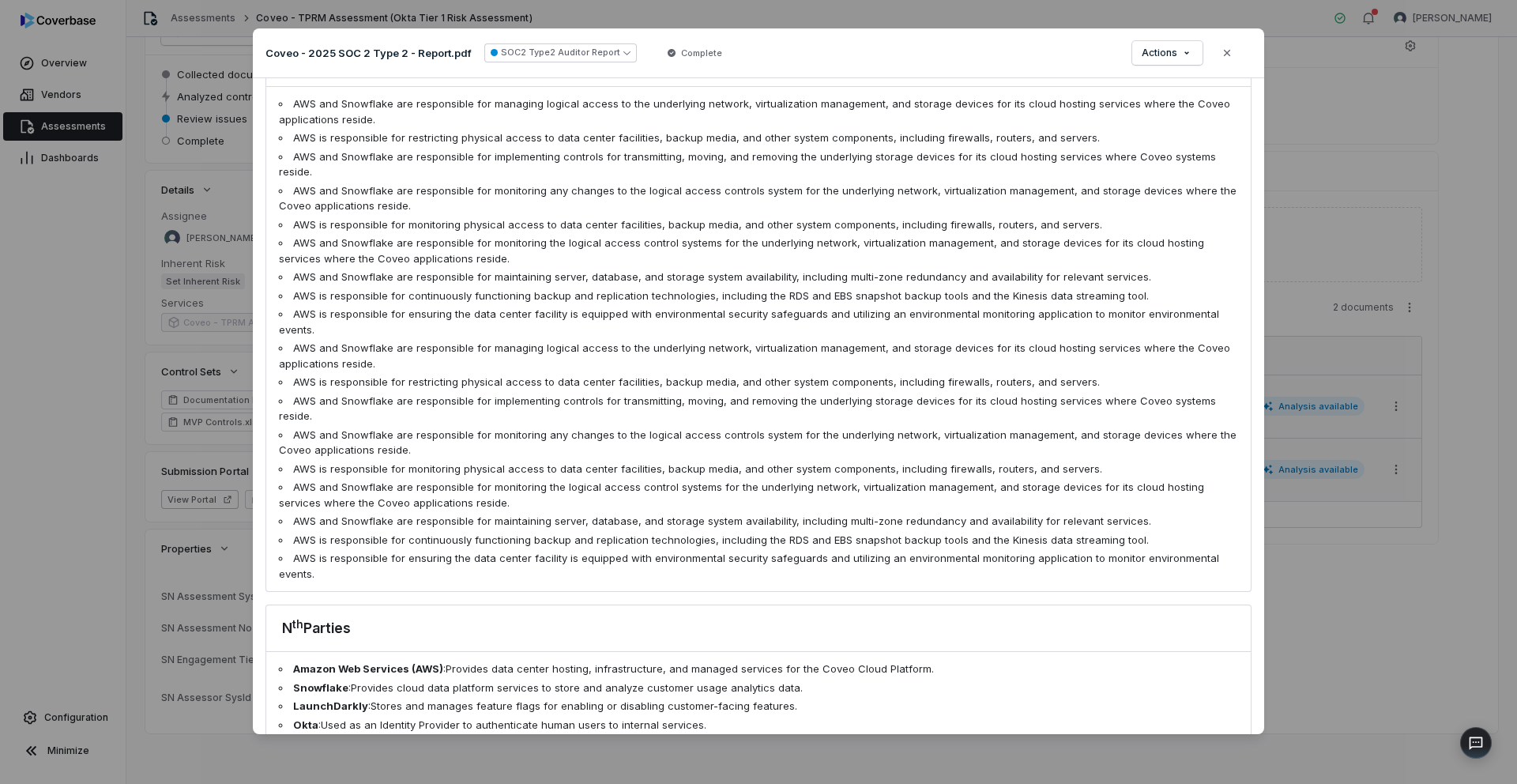
scroll to position [2199, 0]
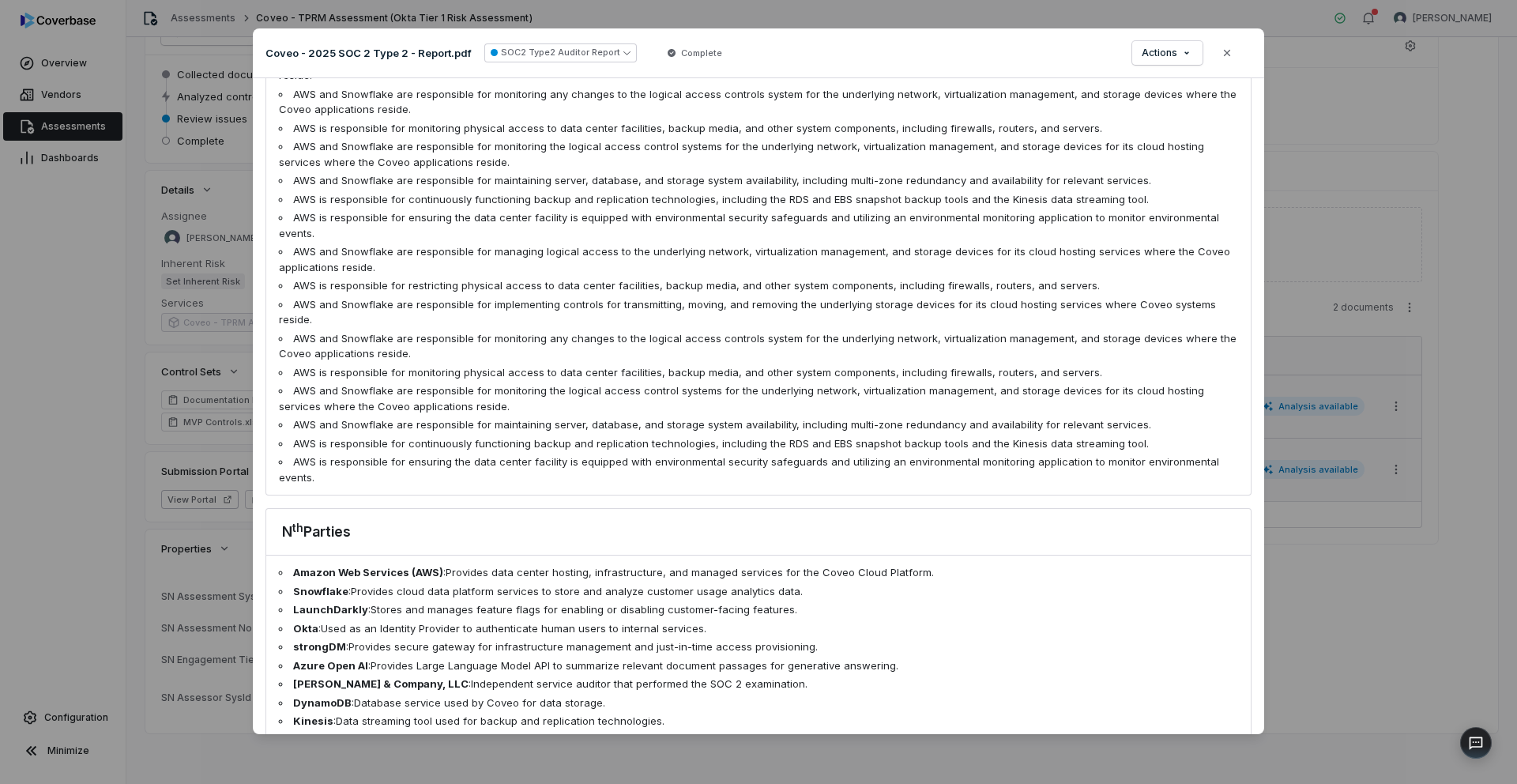
drag, startPoint x: 1388, startPoint y: 330, endPoint x: 1376, endPoint y: 331, distance: 12.0
click at [1388, 330] on div "Document Preview Coveo - 2025 SOC 2 Type 2 - Report.pdf SOC2 Type2 Auditor Repo…" at bounding box center [758, 392] width 1517 height 784
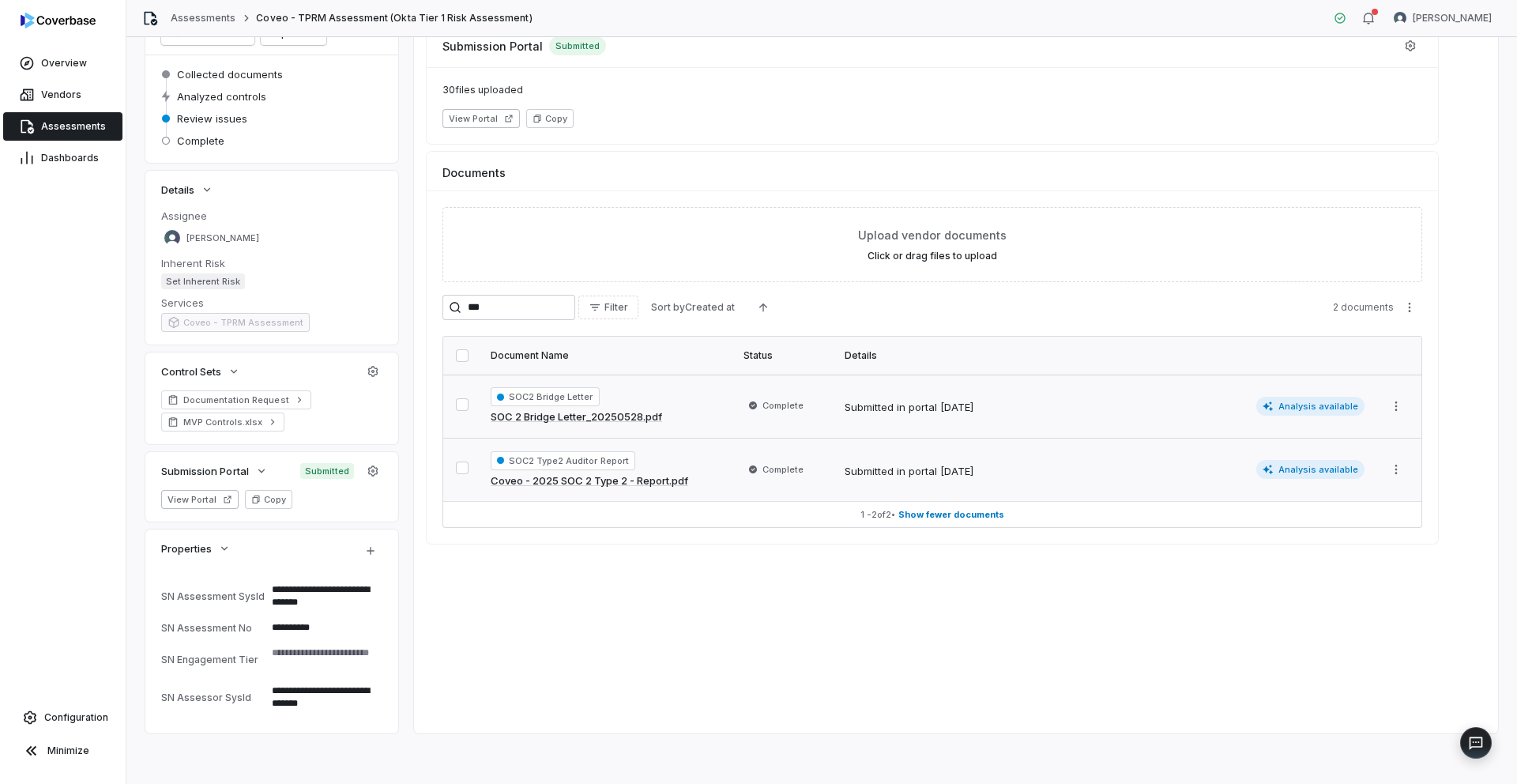
click at [573, 420] on link "SOC 2 Bridge Letter_20250528.pdf" at bounding box center [577, 416] width 172 height 16
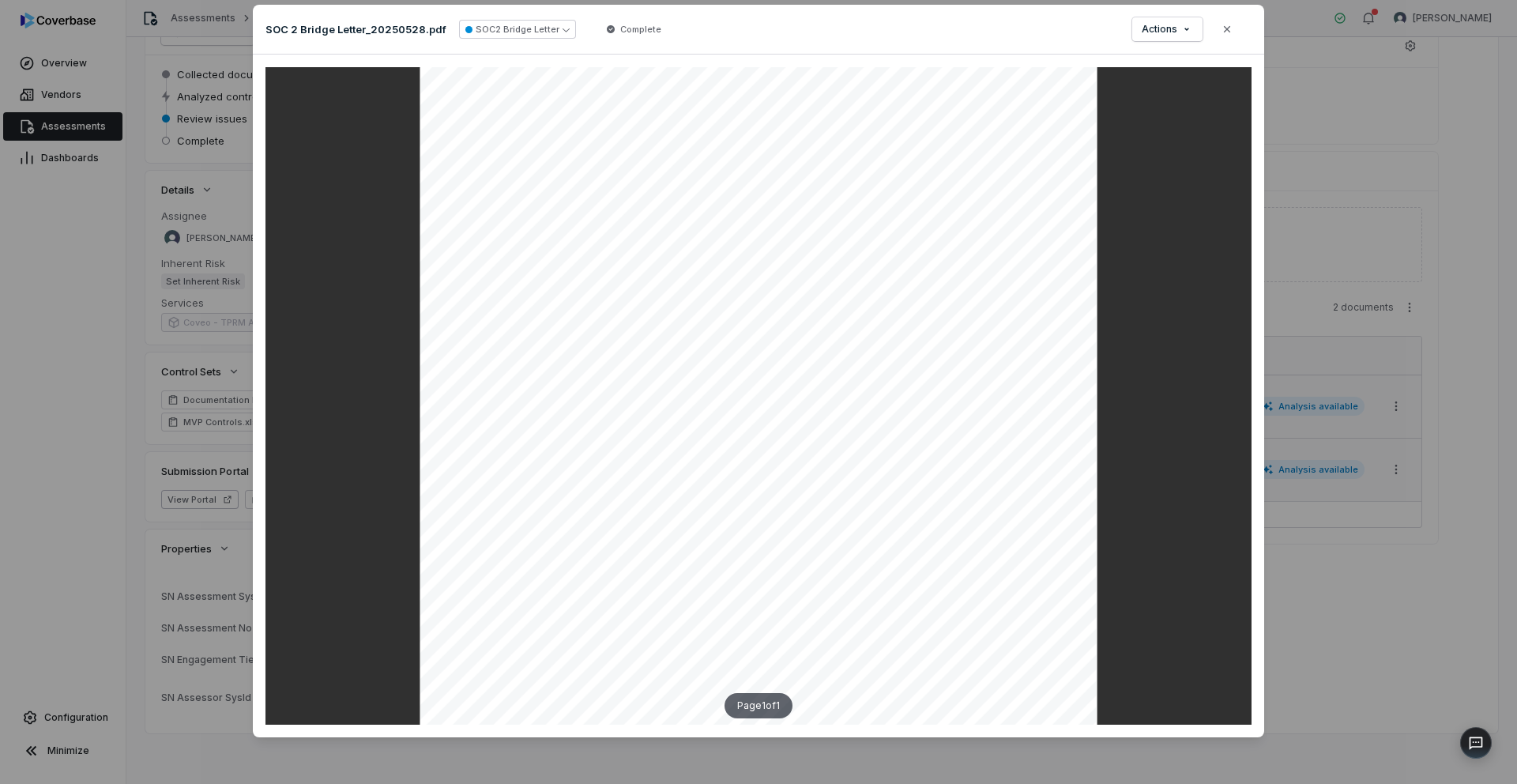
scroll to position [21, 0]
click at [1443, 267] on div "Document Preview SOC 2 Bridge Letter_20250528.pdf SOC2 Bridge Letter Complete A…" at bounding box center [758, 392] width 1517 height 784
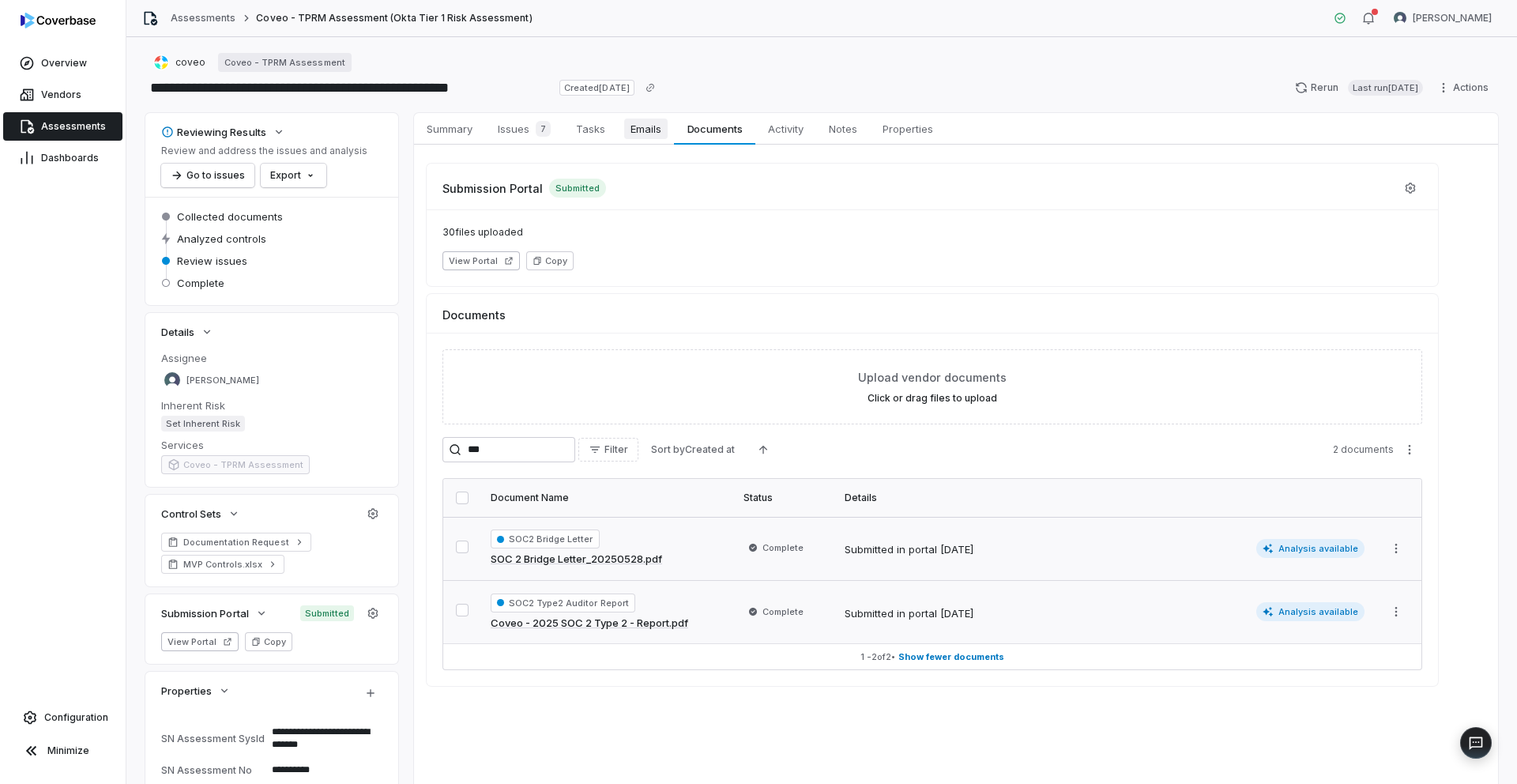
click at [632, 127] on span "Emails" at bounding box center [645, 128] width 44 height 21
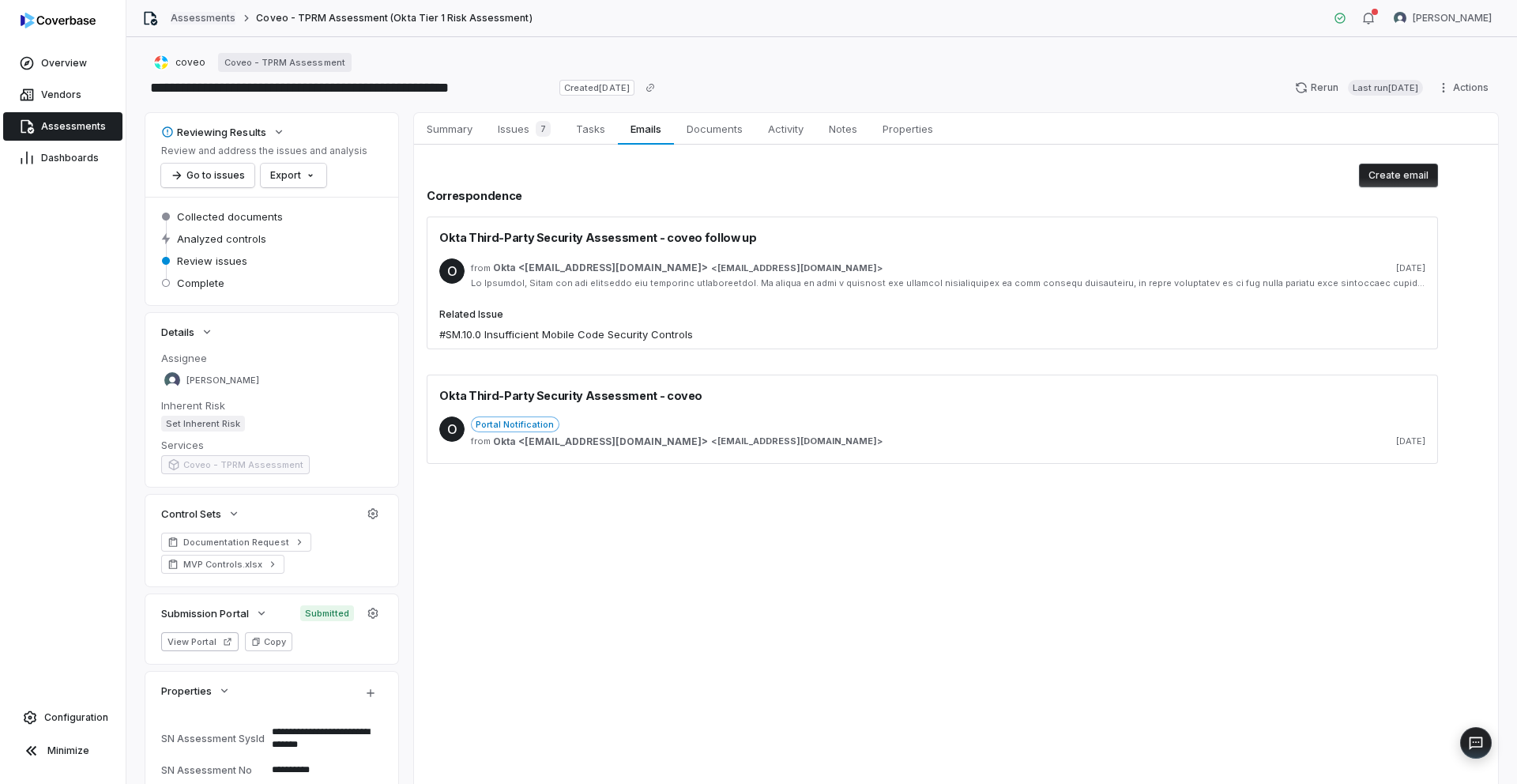
click at [197, 21] on link "Assessments" at bounding box center [203, 17] width 64 height 12
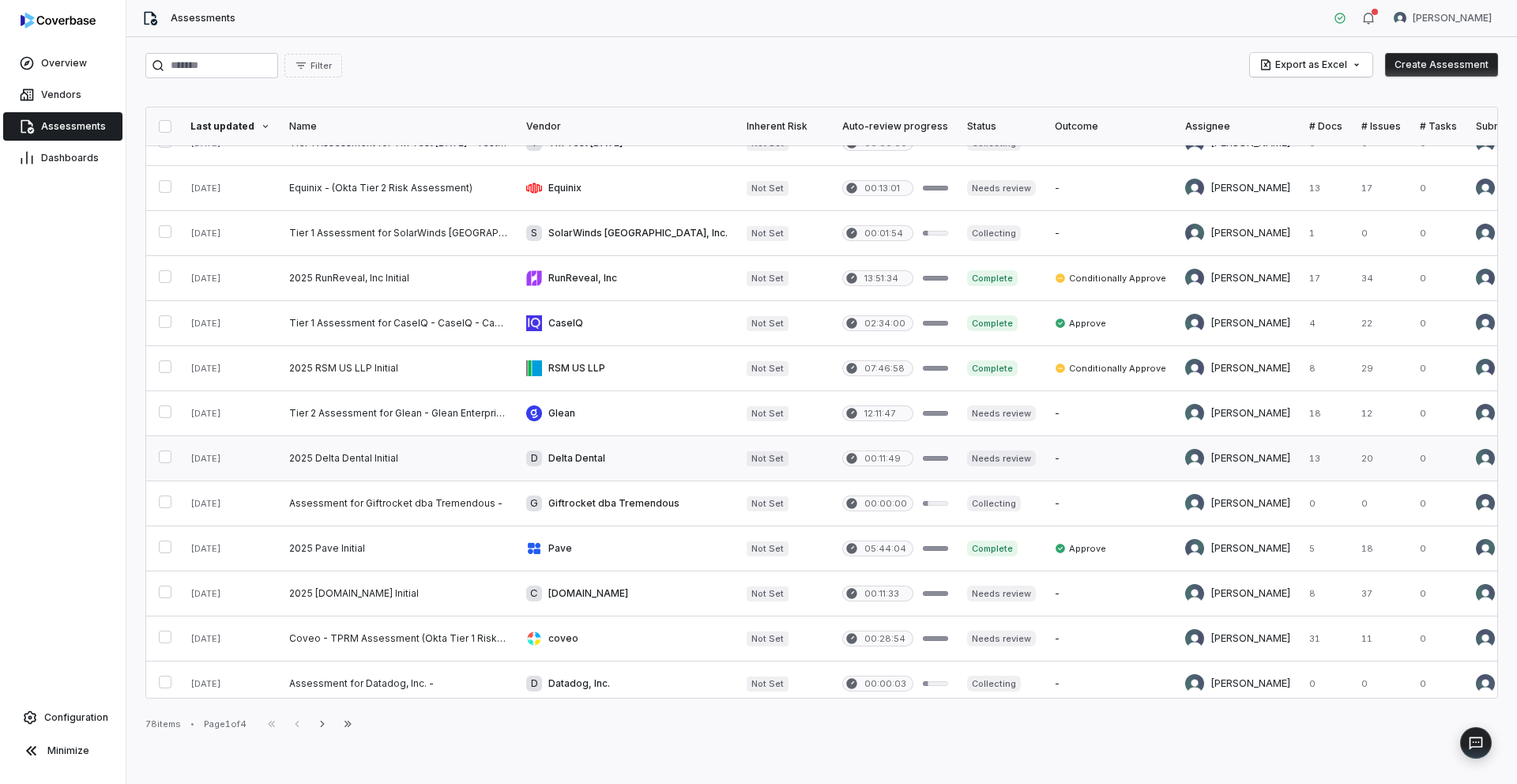
scroll to position [581, 0]
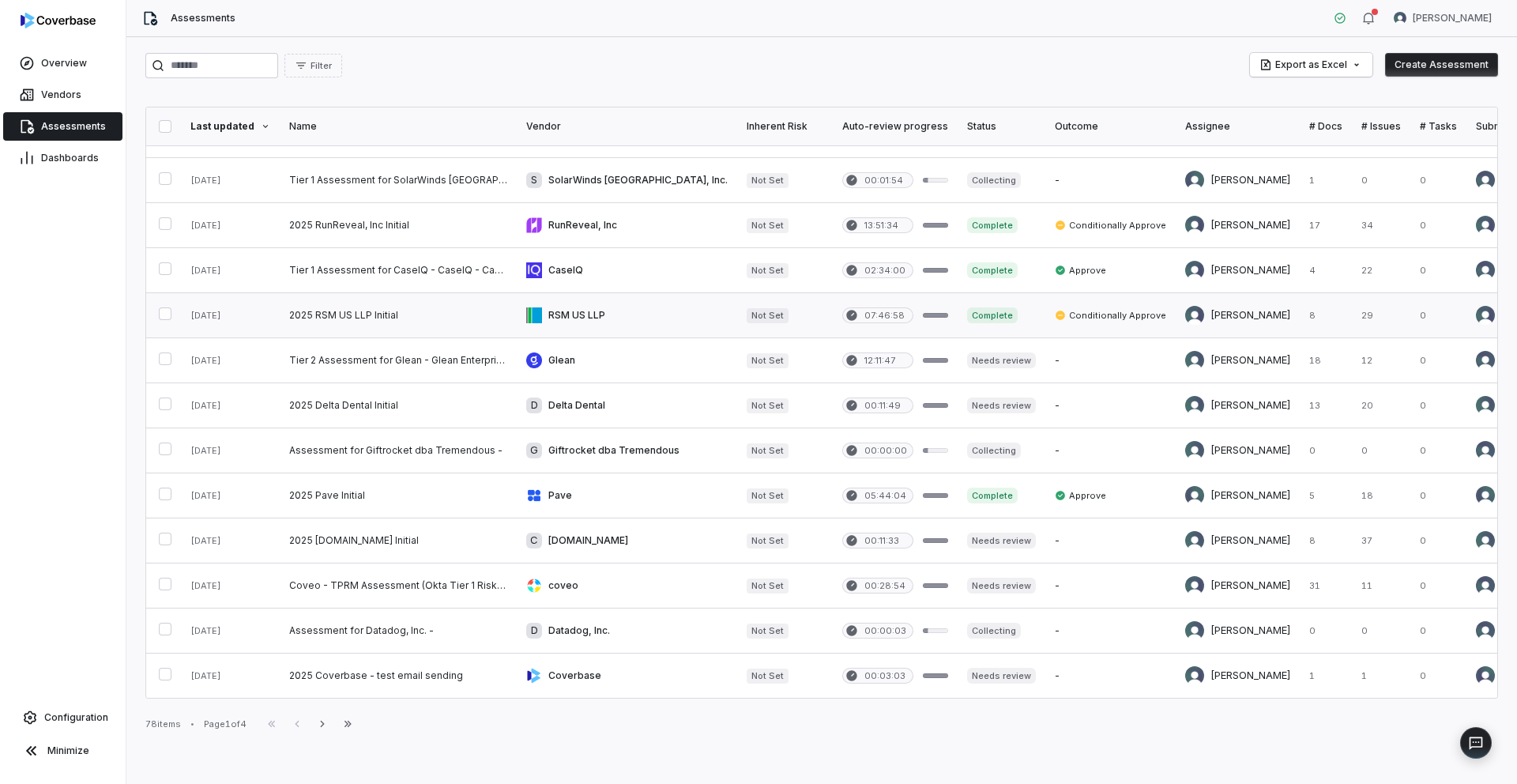
click at [363, 311] on link at bounding box center [398, 316] width 237 height 45
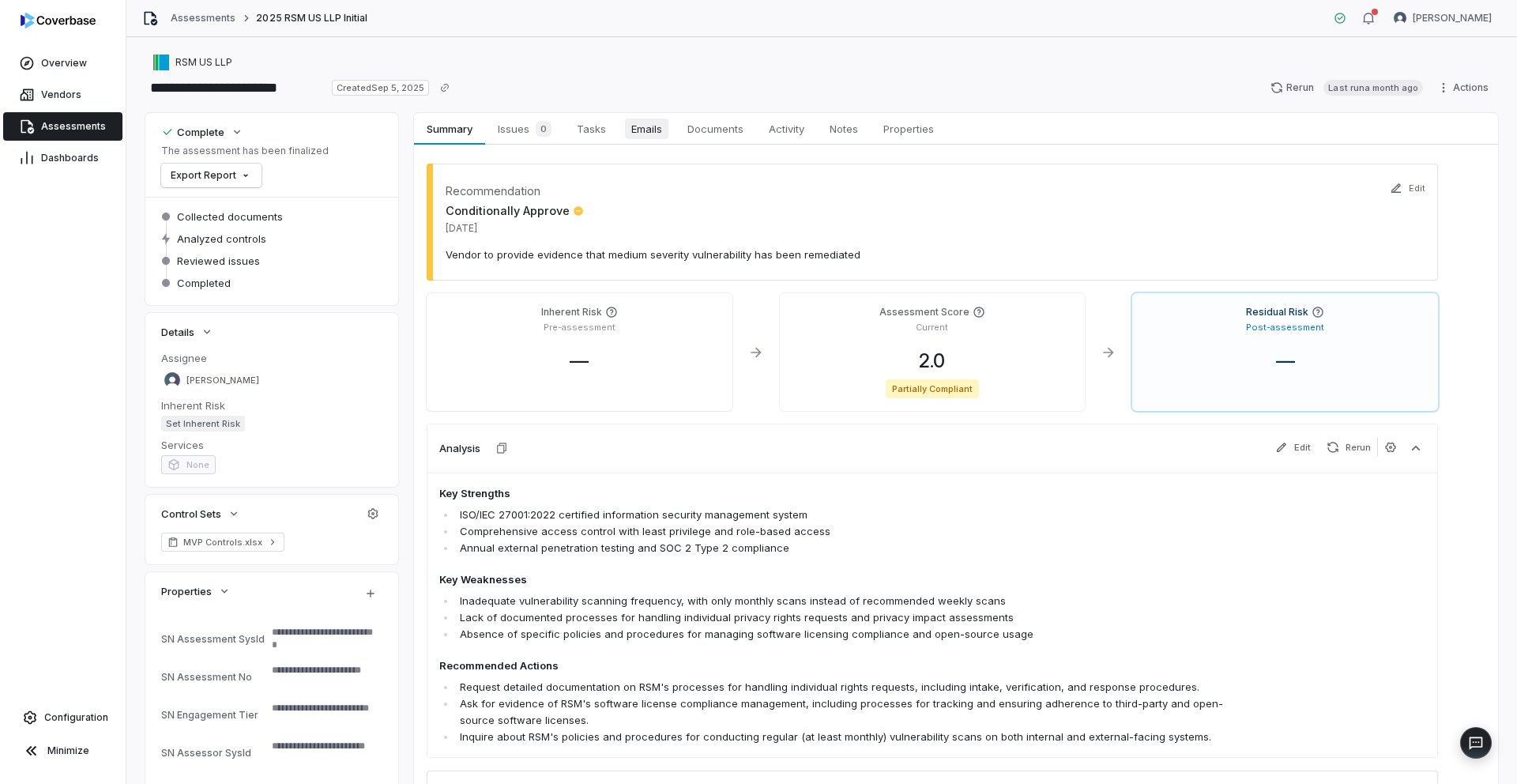
click at [641, 136] on span "Emails" at bounding box center [646, 128] width 44 height 21
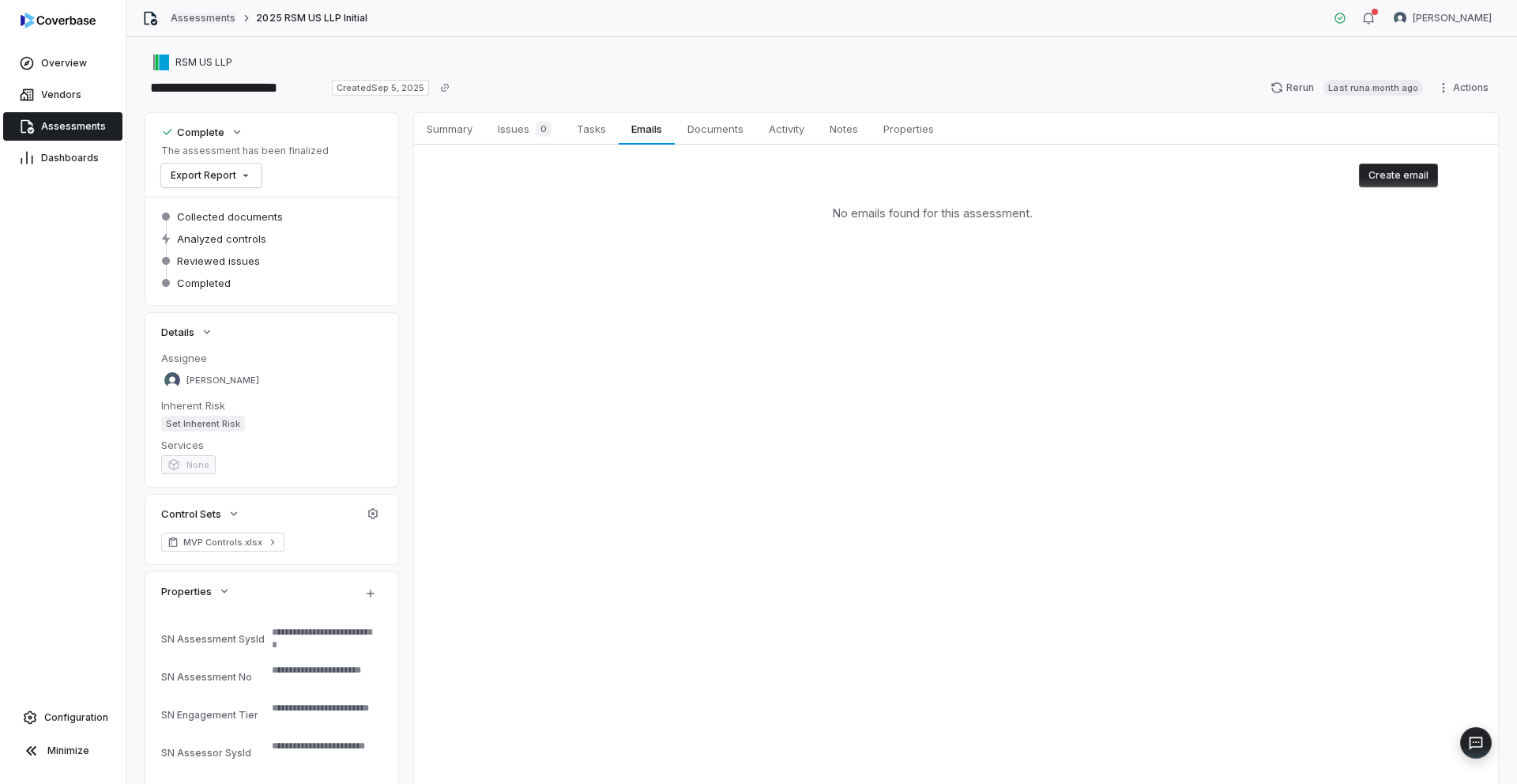
click at [194, 13] on link "Assessments" at bounding box center [203, 17] width 64 height 12
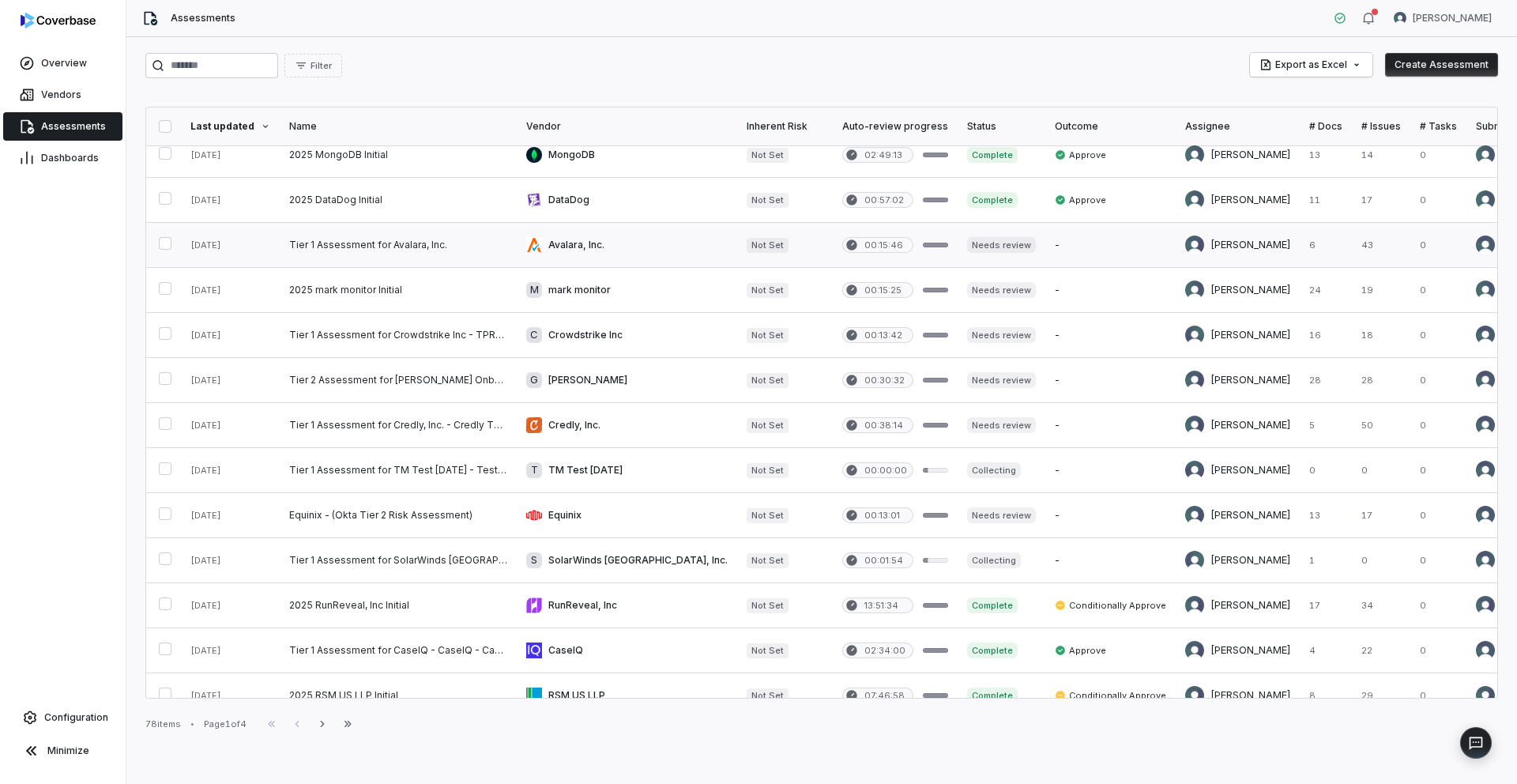
scroll to position [140, 0]
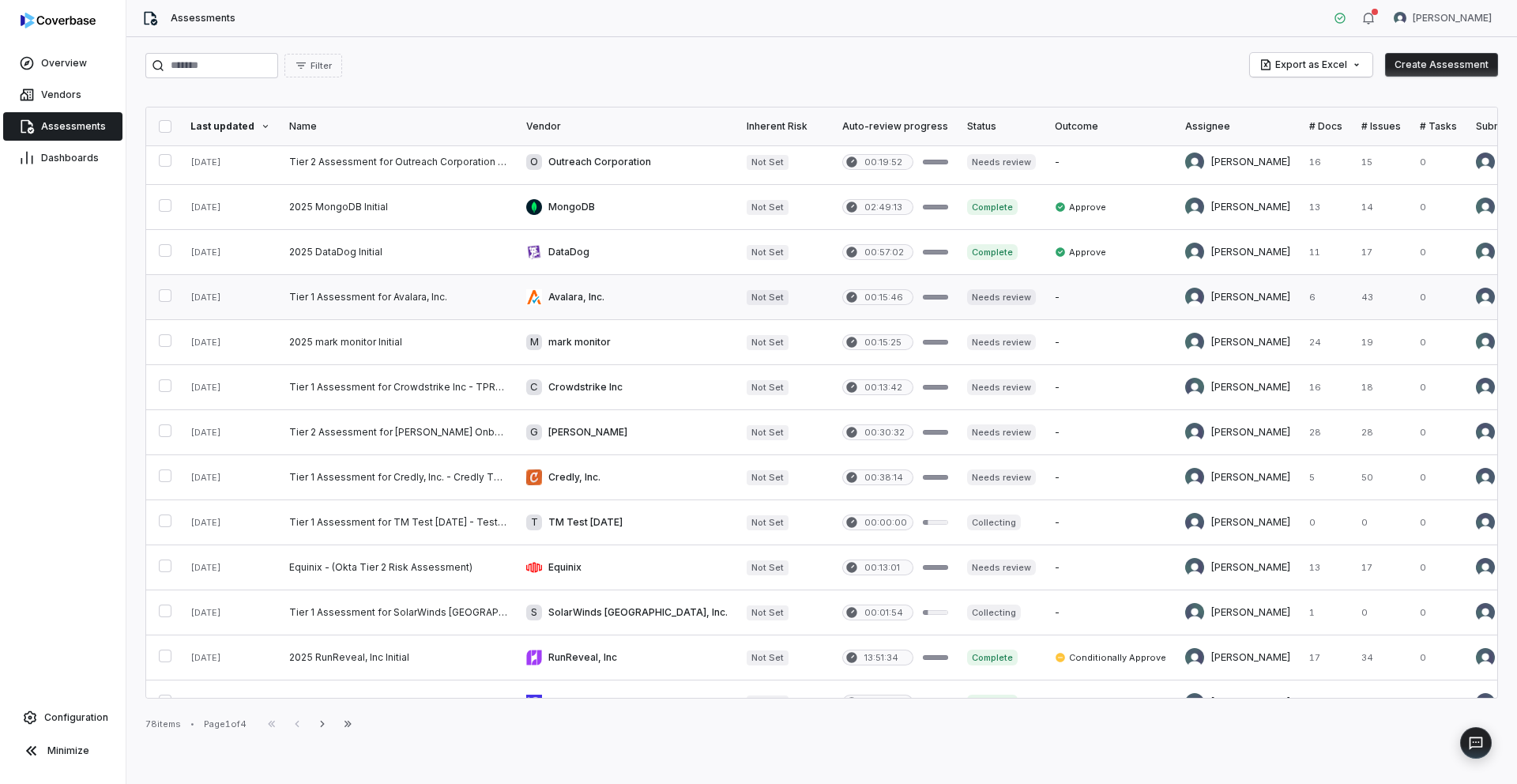
click at [368, 290] on link at bounding box center [398, 297] width 237 height 45
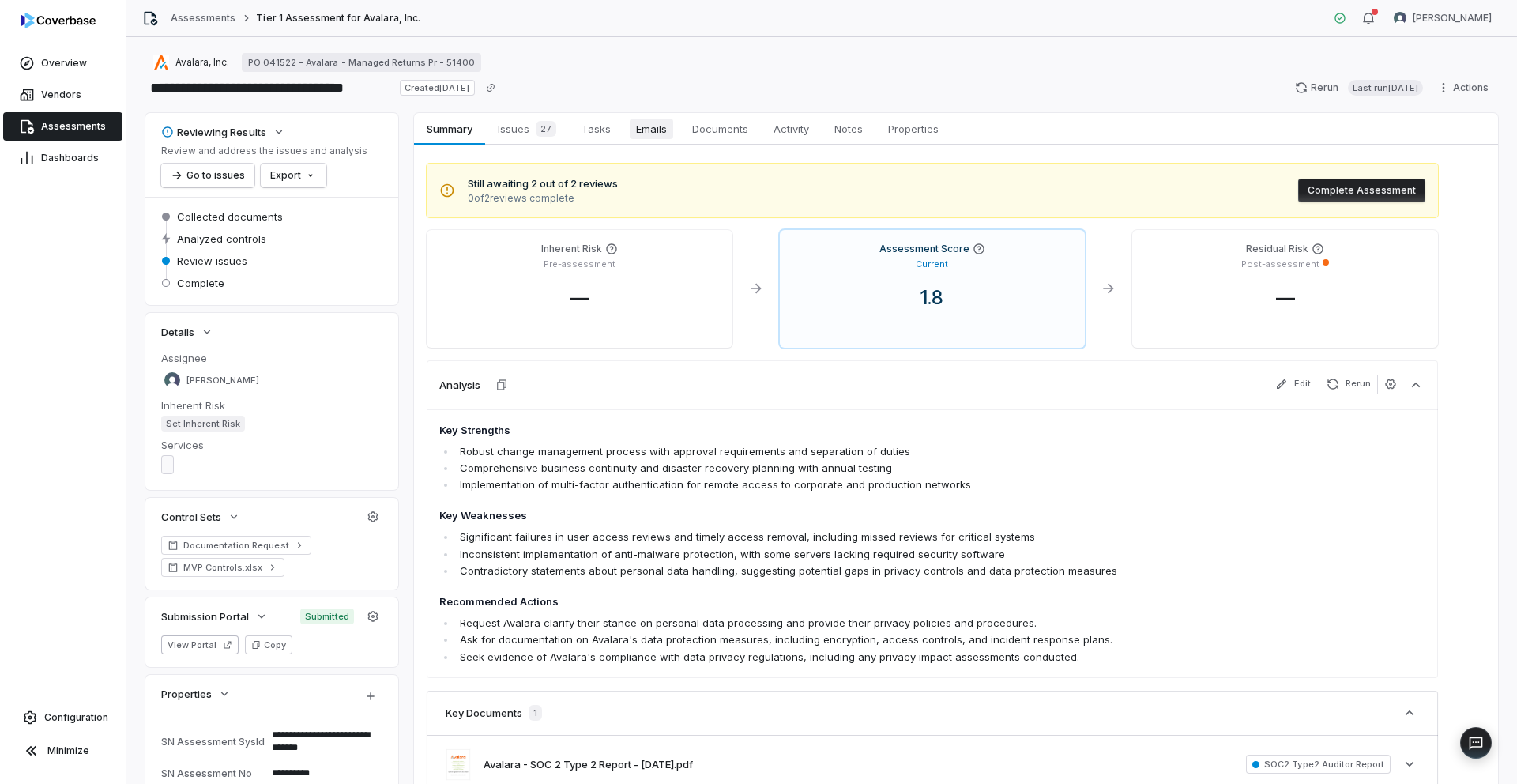
click at [640, 136] on span "Emails" at bounding box center [651, 128] width 44 height 21
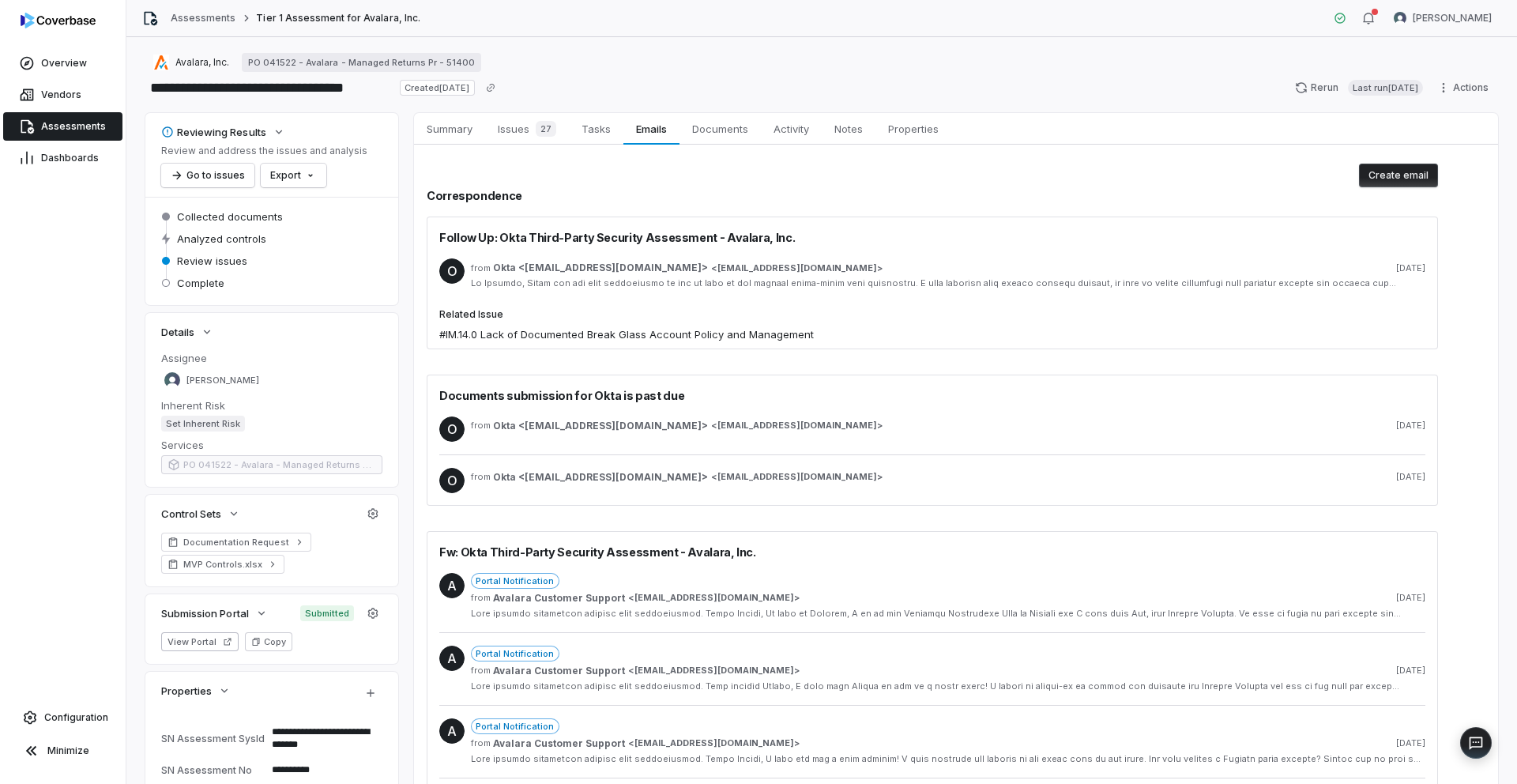
click at [713, 311] on label "Related Issue" at bounding box center [626, 314] width 374 height 12
click at [698, 337] on span "#IM.14.0 Lack of Documented Break Glass Account Policy and Management" at bounding box center [626, 335] width 374 height 16
click at [765, 298] on div "O from Okta <[EMAIL_ADDRESS][DOMAIN_NAME]> < [EMAIL_ADDRESS][DOMAIN_NAME] > [DA…" at bounding box center [932, 273] width 986 height 56
click at [754, 284] on div at bounding box center [948, 283] width 954 height 12
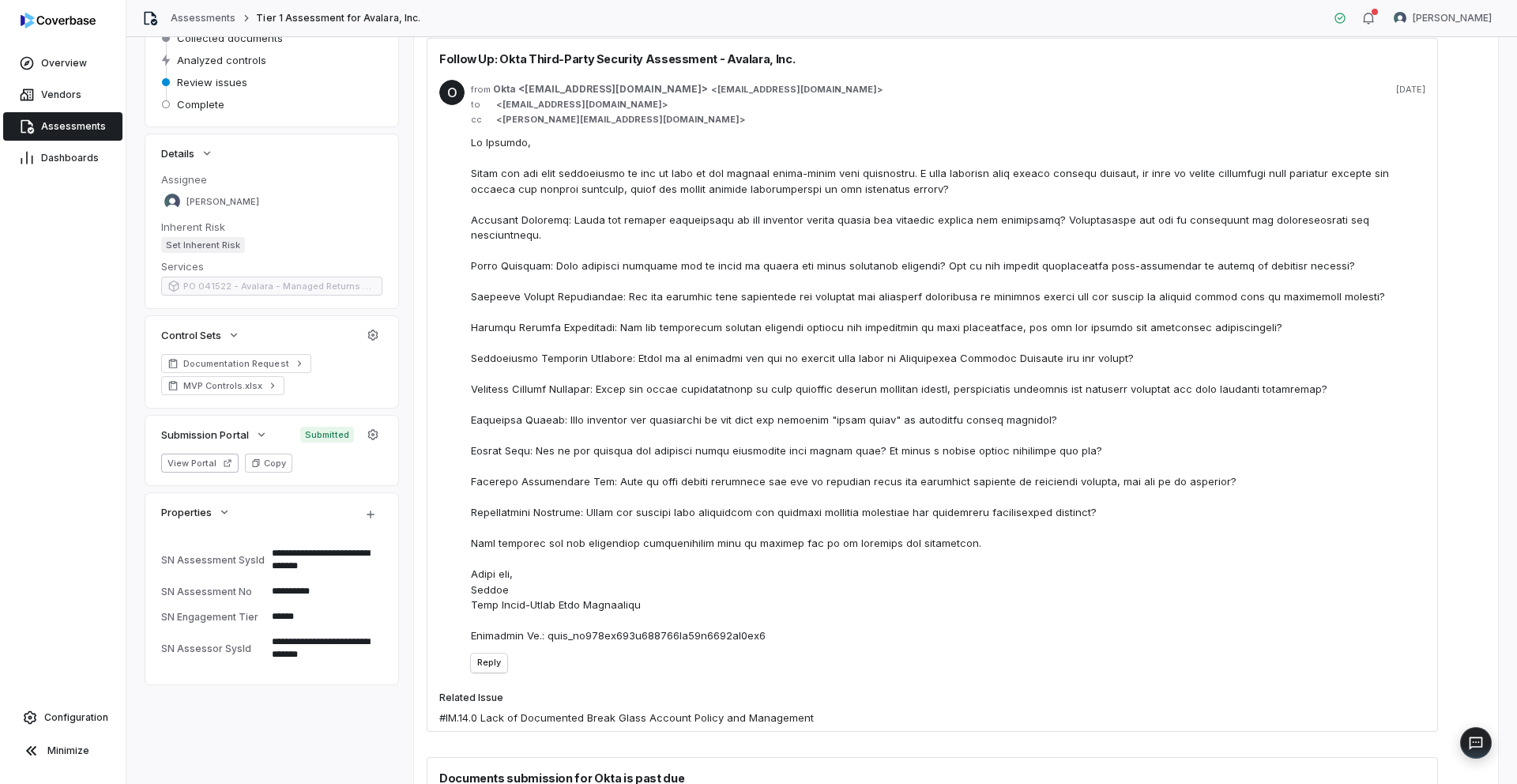
scroll to position [40, 0]
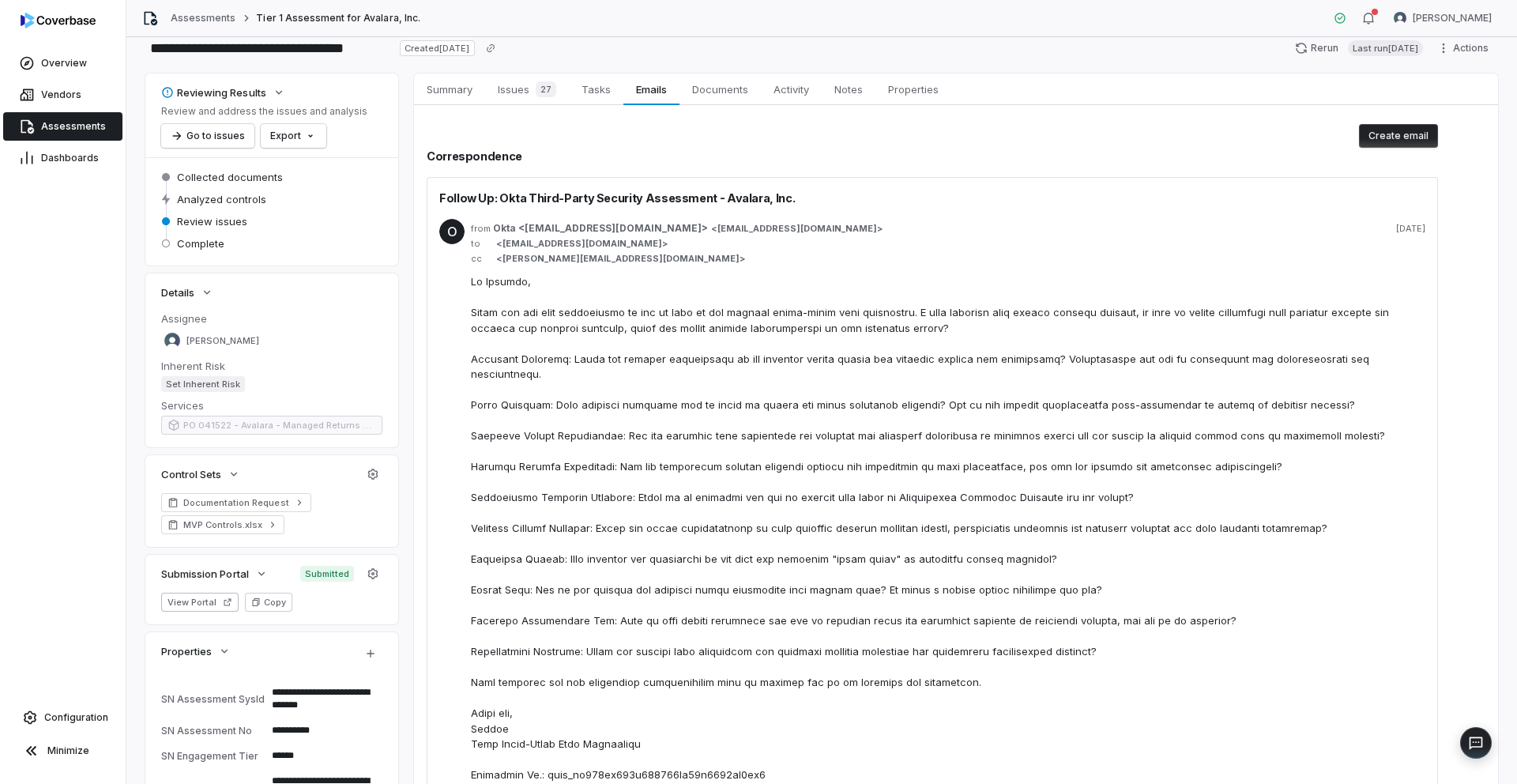
click at [756, 231] on div "from Okta <[EMAIL_ADDRESS][DOMAIN_NAME]> < [EMAIL_ADDRESS][DOMAIN_NAME] > [DATE]" at bounding box center [948, 228] width 954 height 12
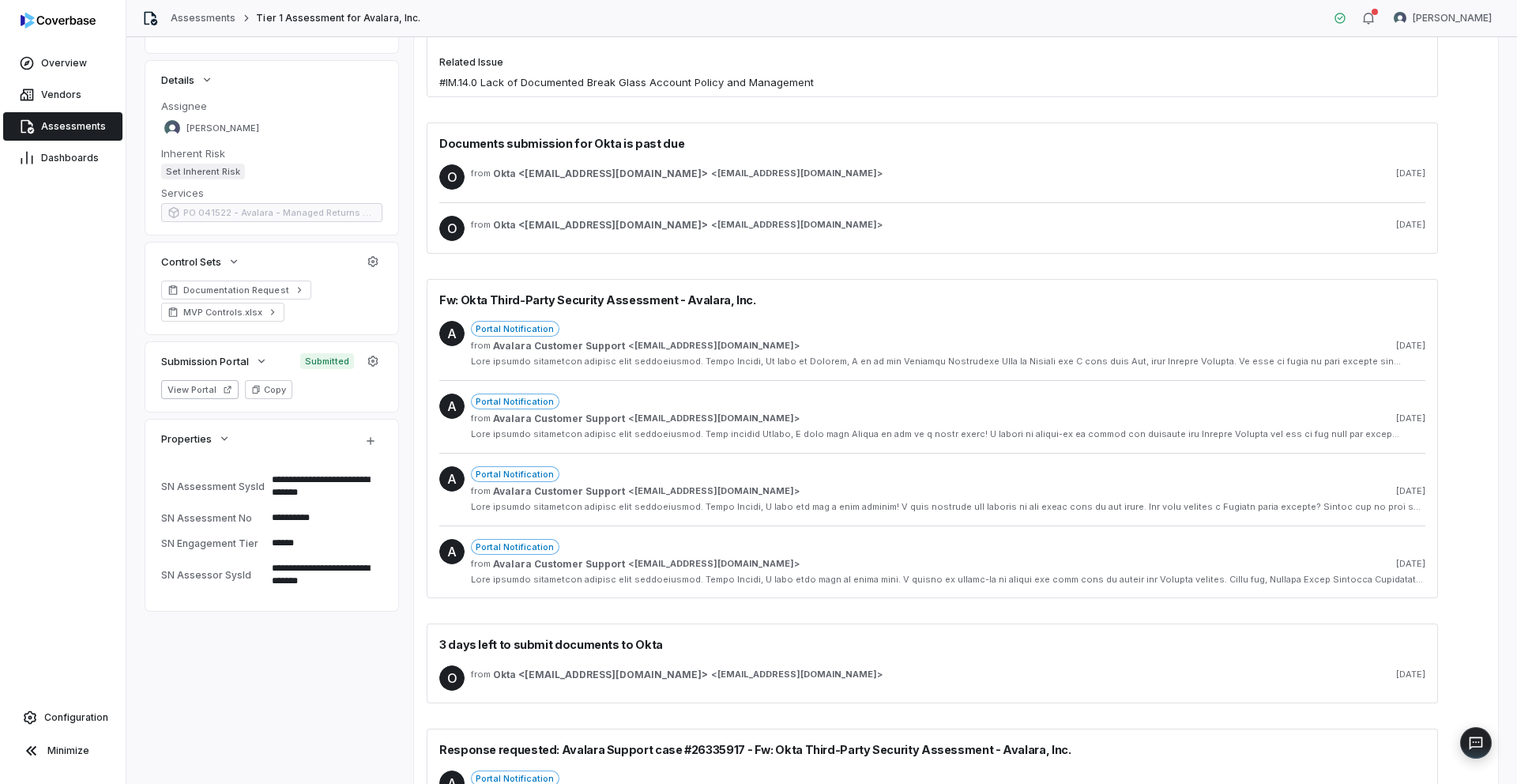
scroll to position [0, 0]
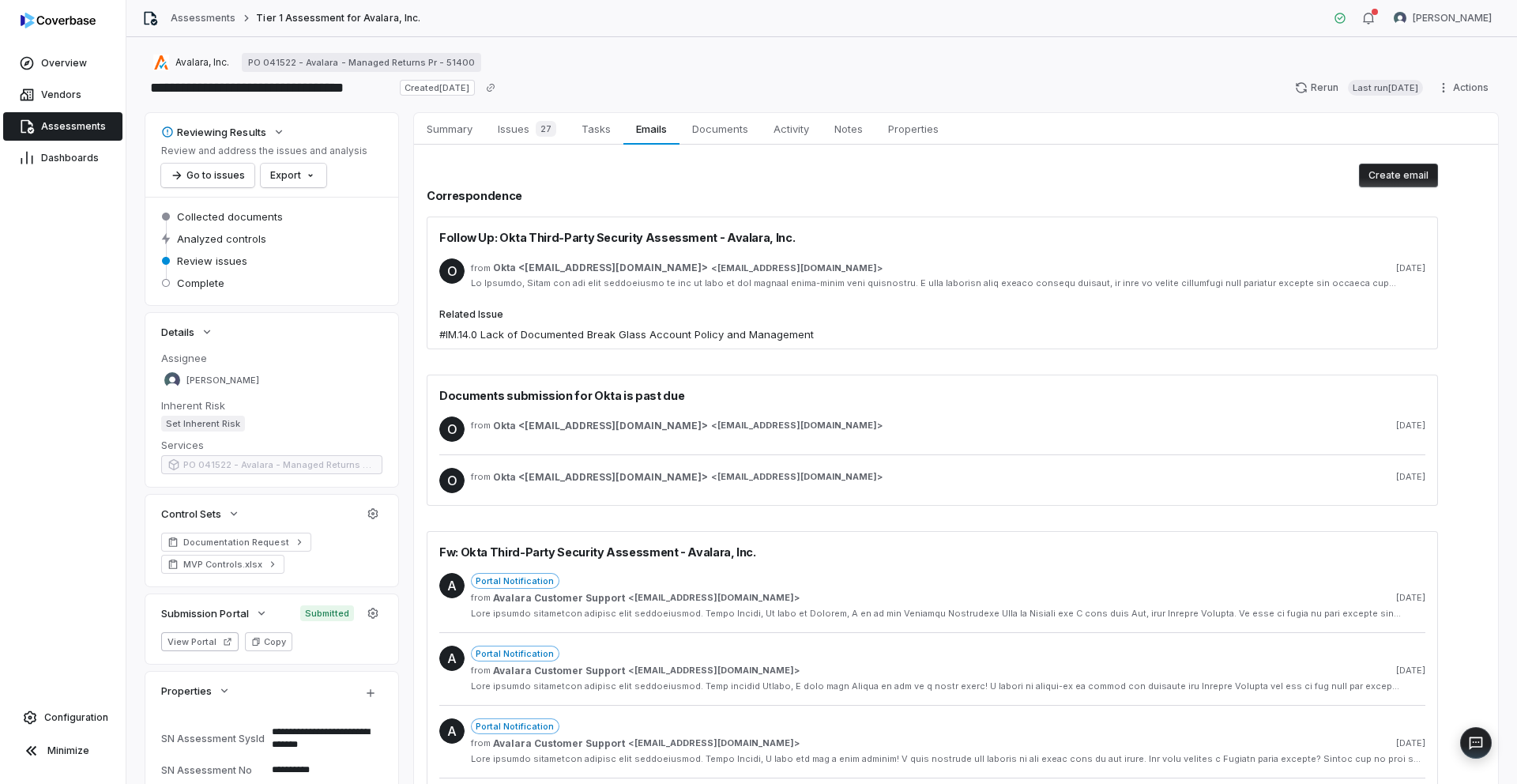
type textarea "*"
click at [207, 22] on link "Assessments" at bounding box center [203, 17] width 64 height 12
